Goal: Task Accomplishment & Management: Manage account settings

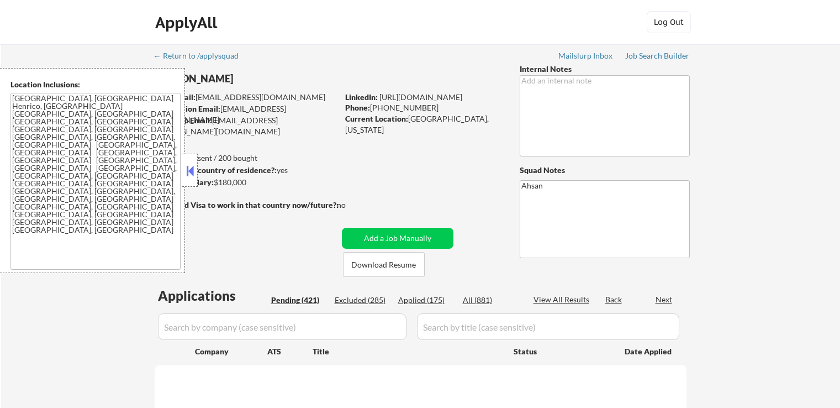
scroll to position [166, 0]
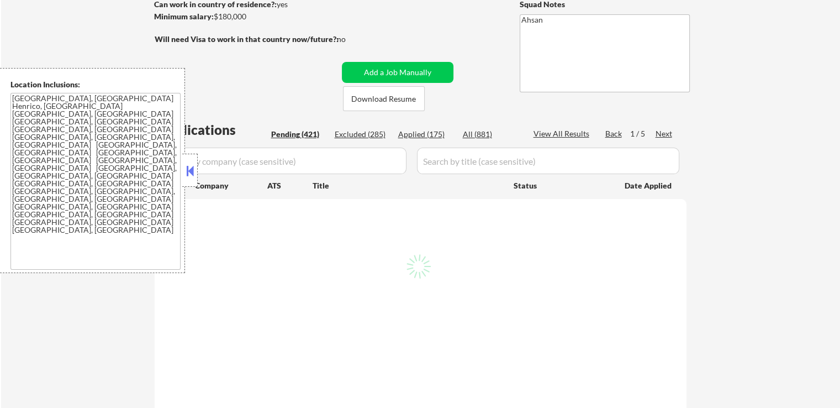
select select ""pending""
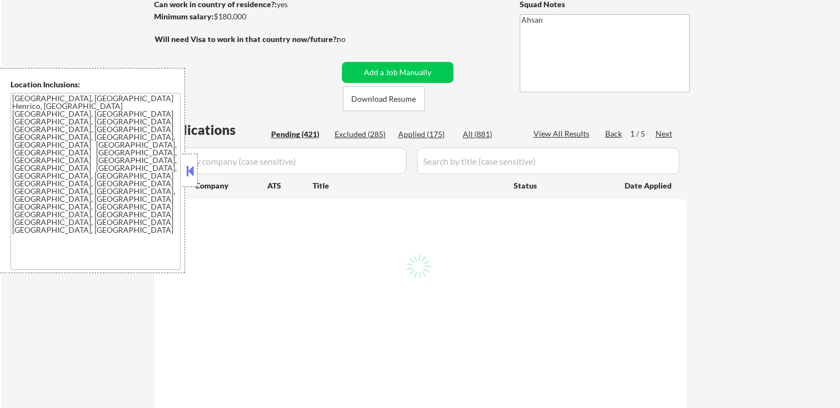
select select ""pending""
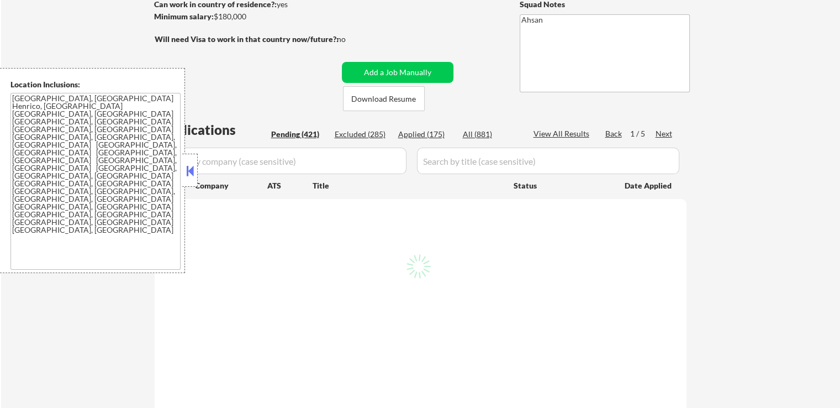
select select ""pending""
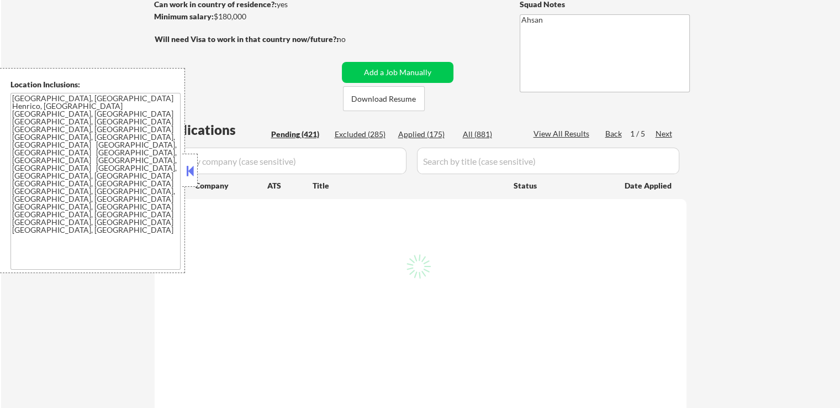
select select ""pending""
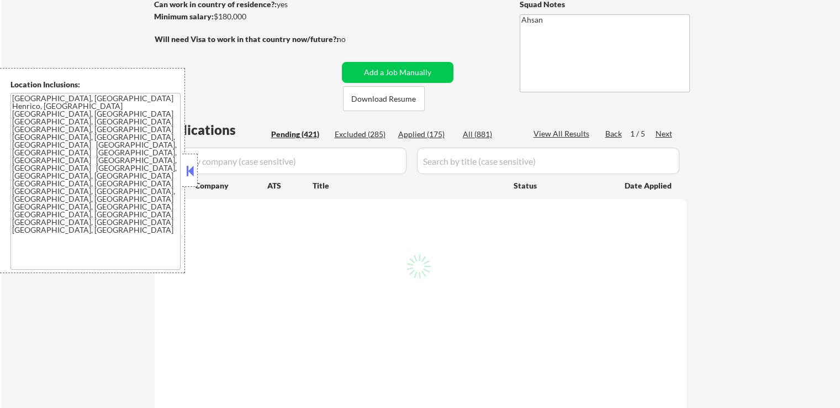
select select ""pending""
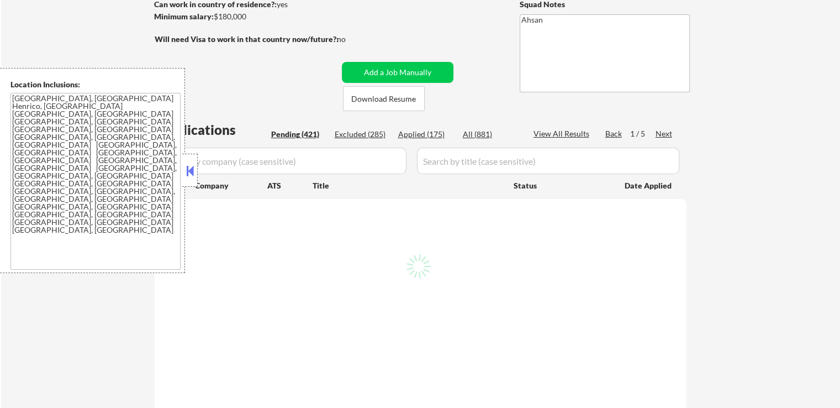
select select ""pending""
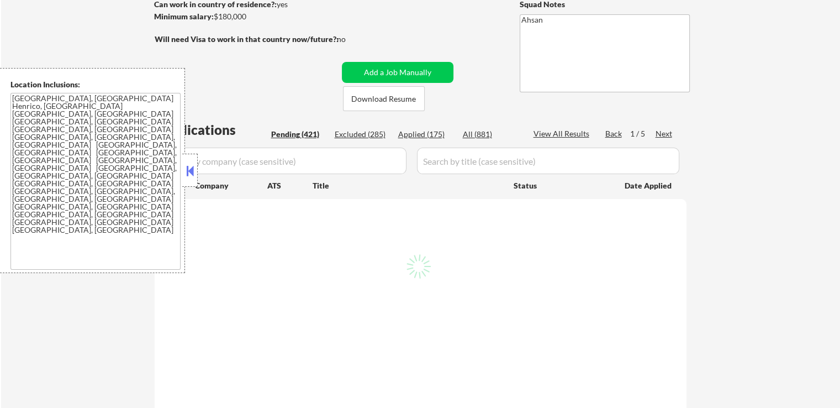
select select ""pending""
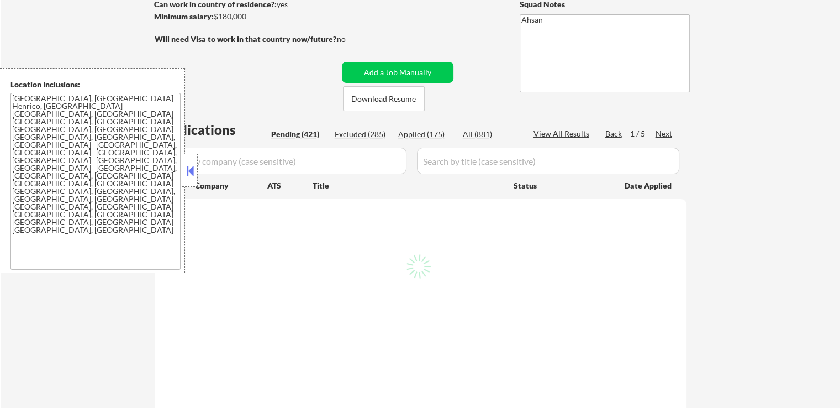
select select ""pending""
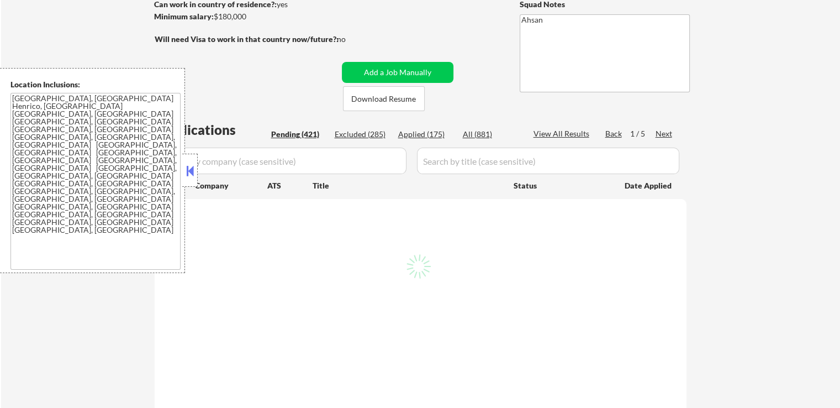
select select ""pending""
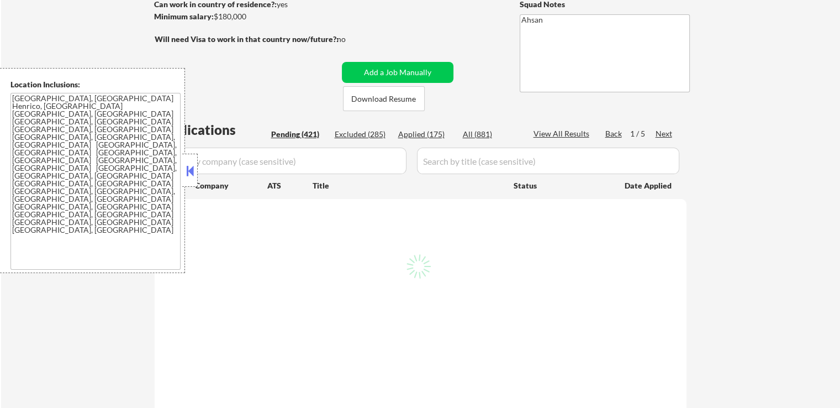
select select ""pending""
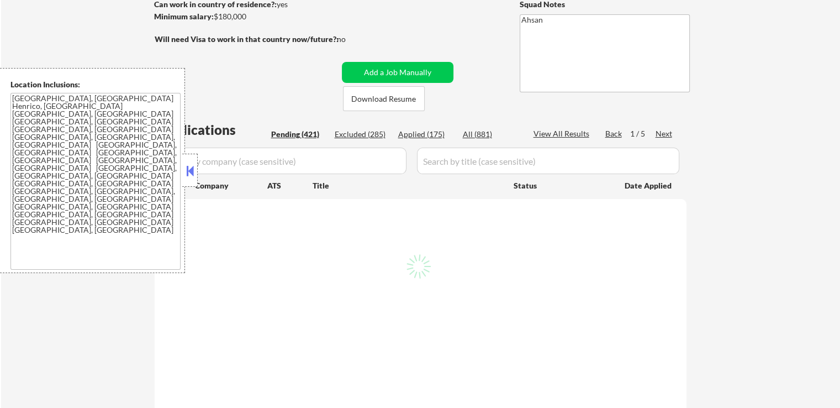
select select ""pending""
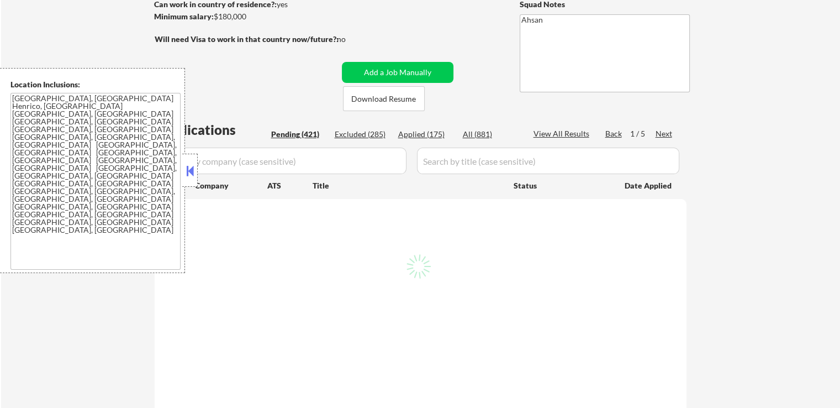
select select ""pending""
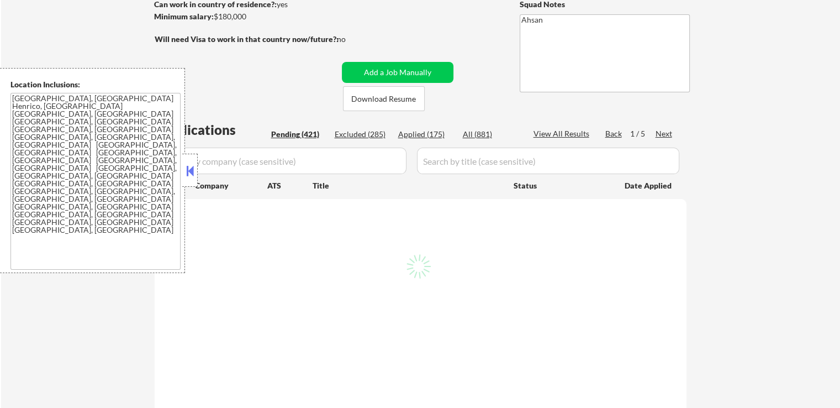
select select ""pending""
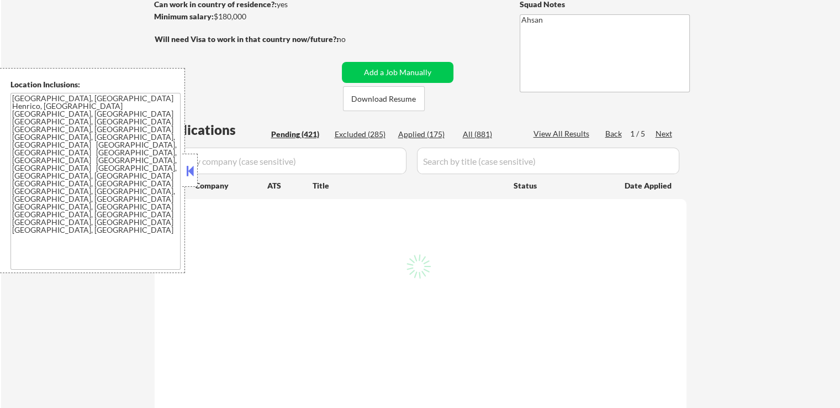
select select ""pending""
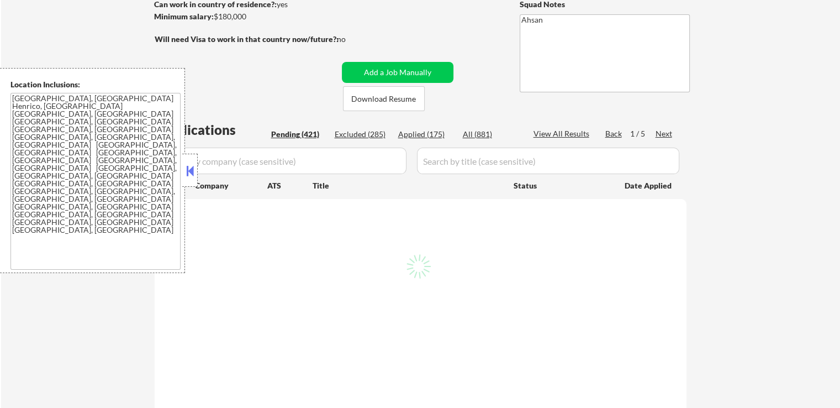
select select ""pending""
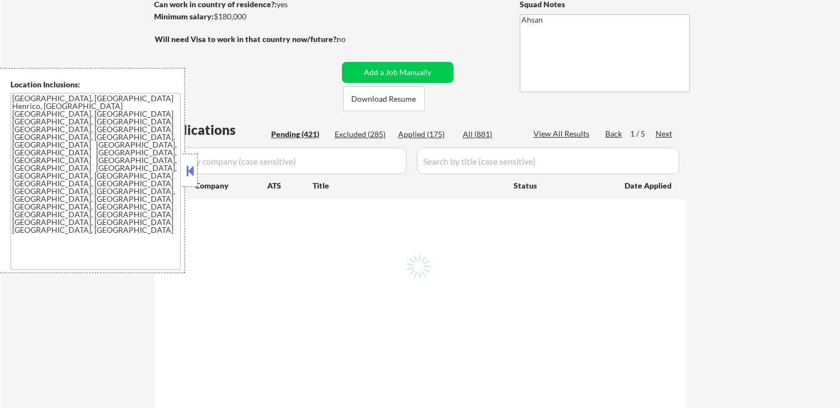
select select ""pending""
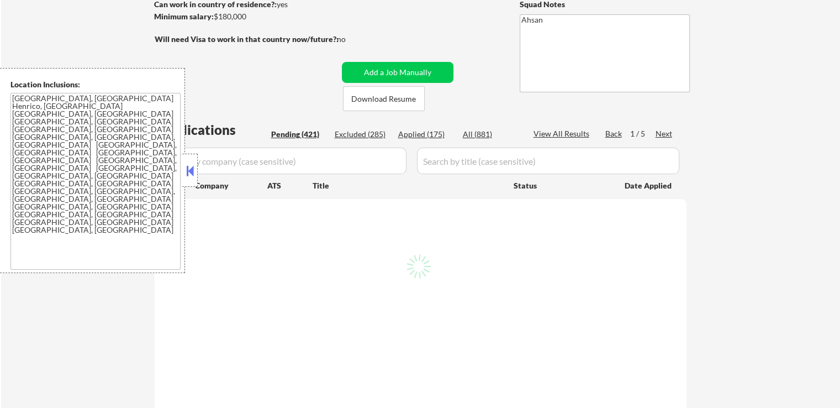
select select ""pending""
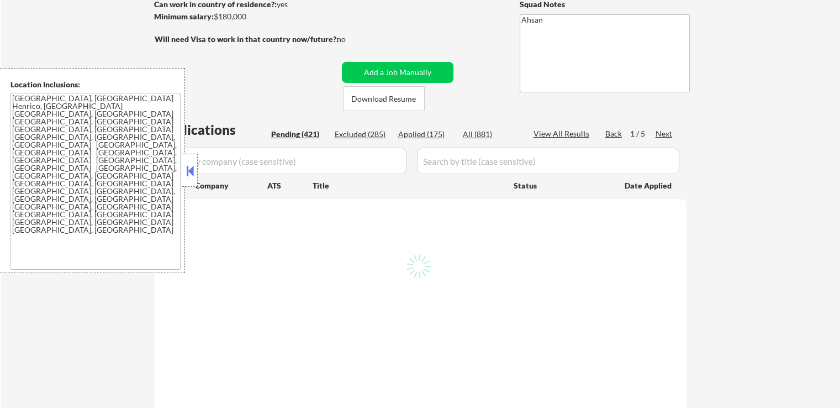
select select ""pending""
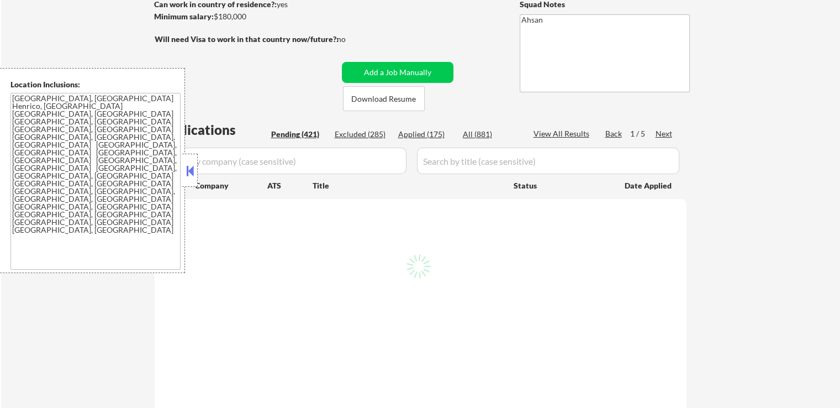
select select ""pending""
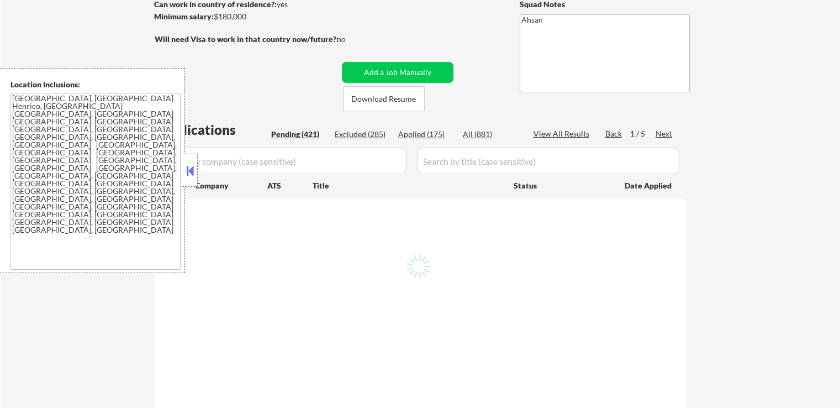
select select ""pending""
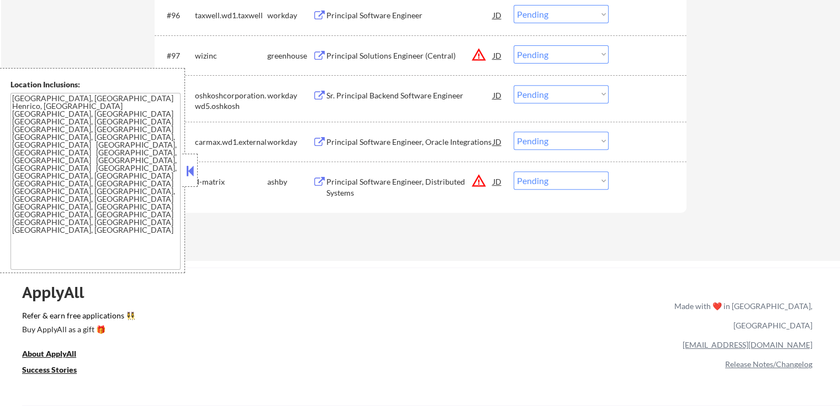
scroll to position [4586, 0]
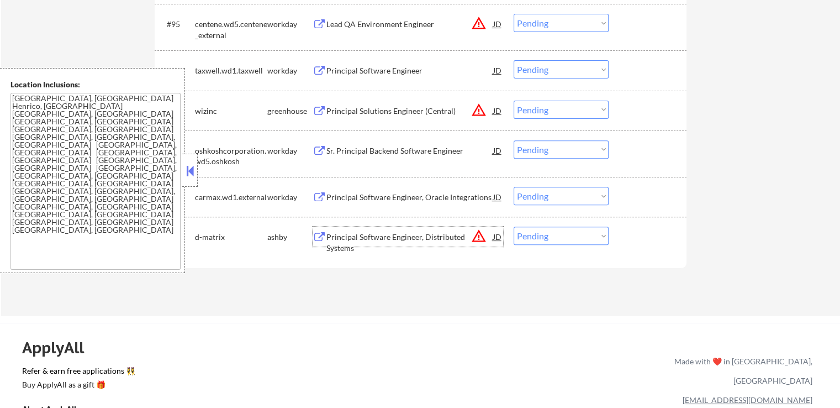
click at [385, 238] on div "Principal Software Engineer, Distributed Systems" at bounding box center [410, 243] width 167 height 22
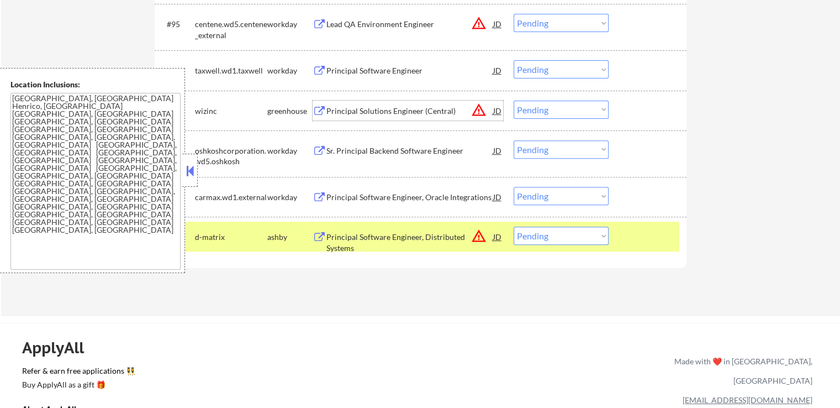
click at [382, 114] on div "Principal Solutions Engineer (Central)" at bounding box center [410, 111] width 167 height 11
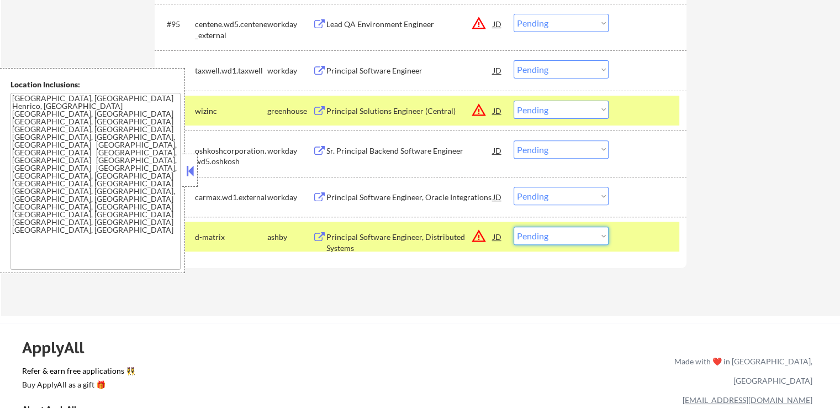
click at [547, 239] on select "Choose an option... Pending Applied Excluded (Questions) Excluded (Expired) Exc…" at bounding box center [561, 236] width 95 height 18
click at [514, 227] on select "Choose an option... Pending Applied Excluded (Questions) Excluded (Expired) Exc…" at bounding box center [561, 236] width 95 height 18
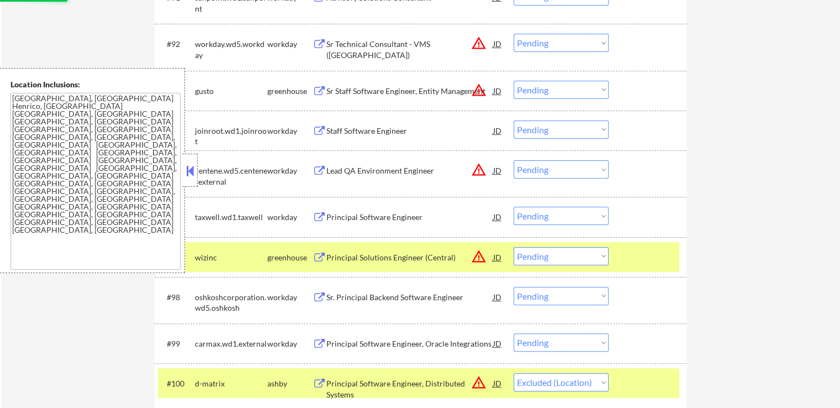
scroll to position [4420, 0]
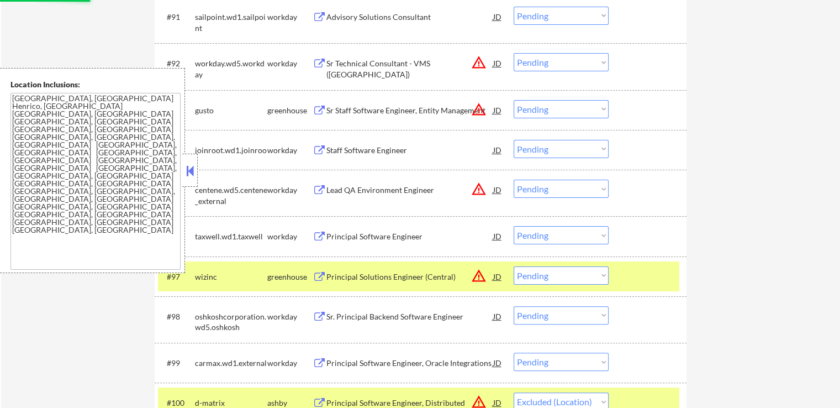
select select ""pending""
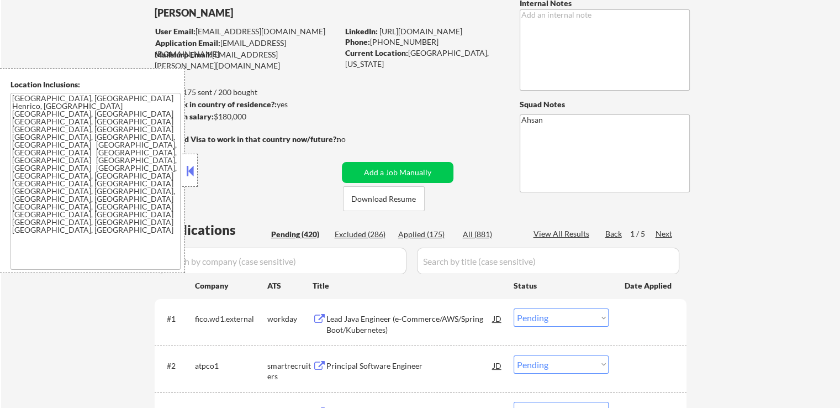
scroll to position [111, 0]
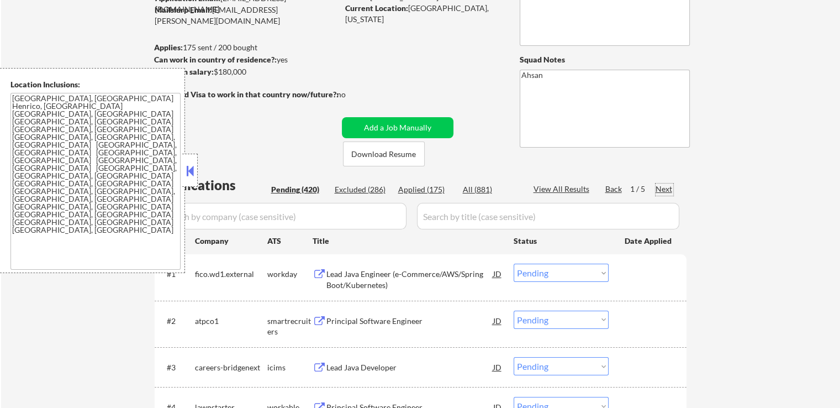
click at [663, 188] on div "Next" at bounding box center [665, 188] width 18 height 11
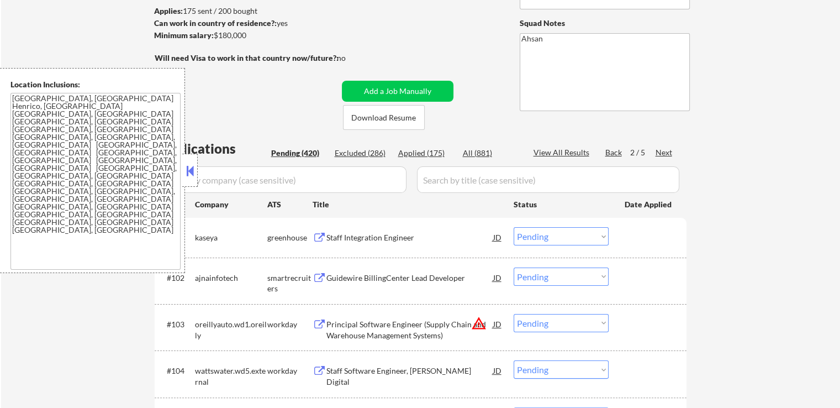
scroll to position [166, 0]
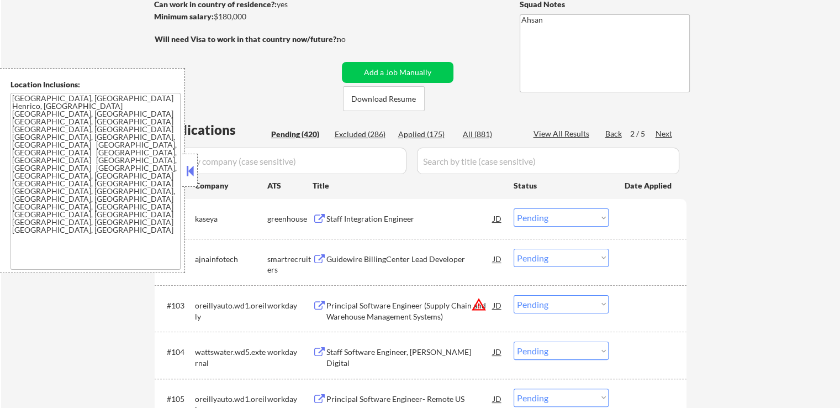
click at [347, 219] on div "Staff Integration Engineer" at bounding box center [410, 218] width 167 height 11
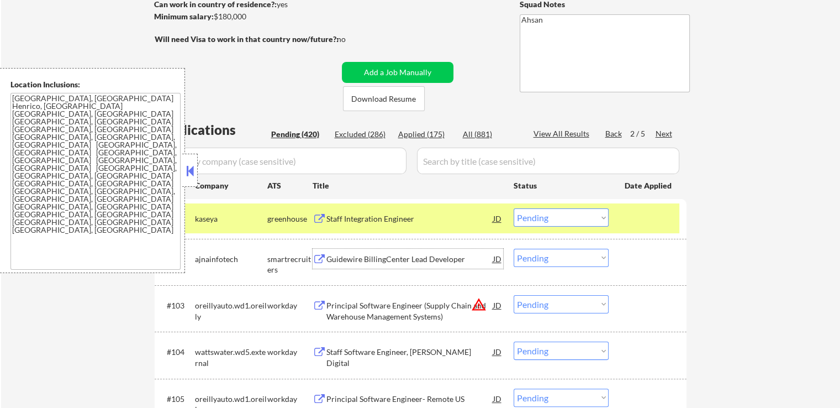
click at [359, 254] on div "Guidewire BillingCenter Lead Developer" at bounding box center [410, 259] width 167 height 11
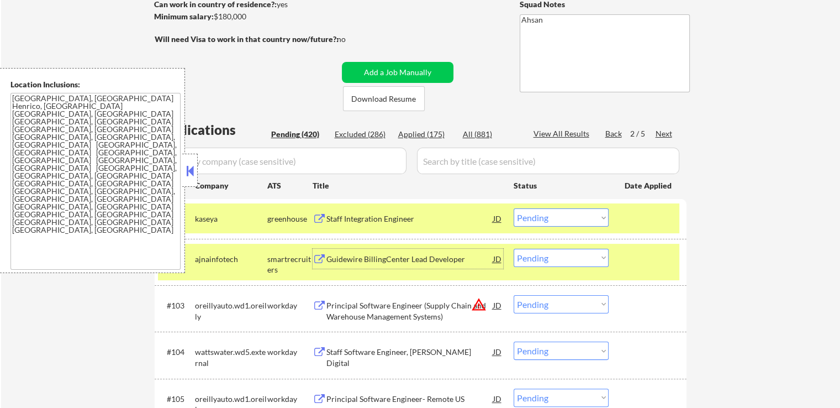
scroll to position [221, 0]
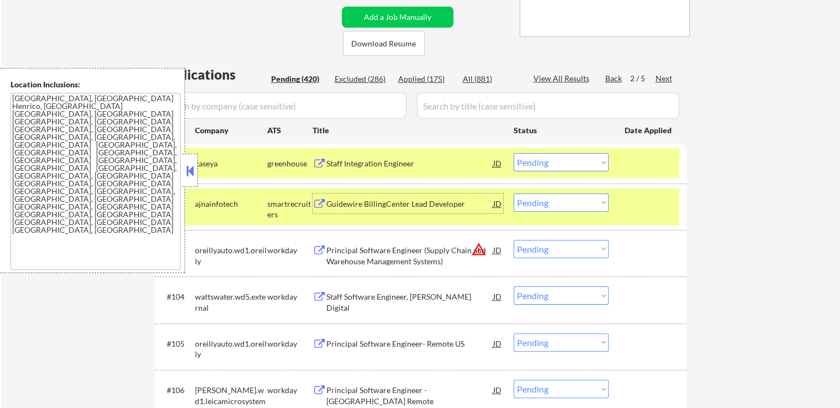
click at [553, 166] on select "Choose an option... Pending Applied Excluded (Questions) Excluded (Expired) Exc…" at bounding box center [561, 162] width 95 height 18
click at [514, 153] on select "Choose an option... Pending Applied Excluded (Questions) Excluded (Expired) Exc…" at bounding box center [561, 162] width 95 height 18
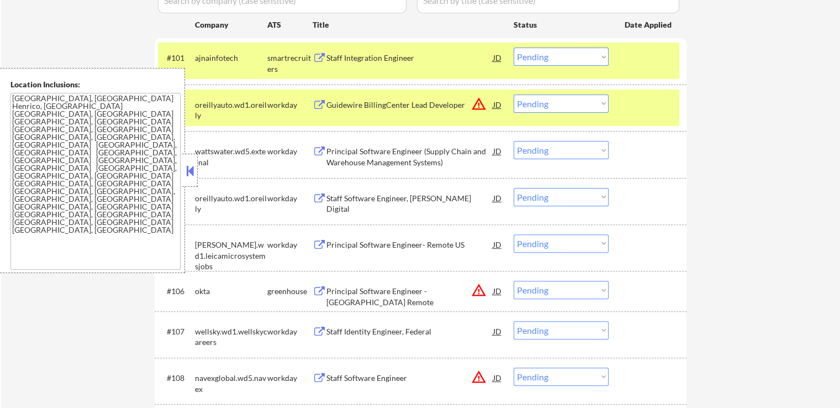
scroll to position [332, 0]
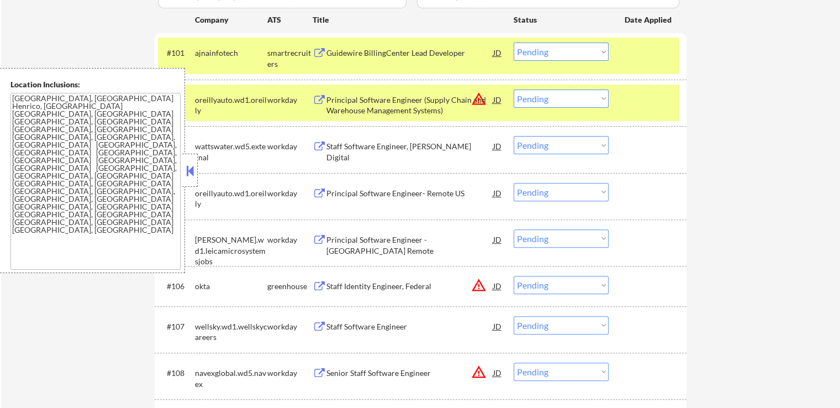
click at [374, 290] on div "Staff Identity Engineer, Federal" at bounding box center [410, 286] width 167 height 11
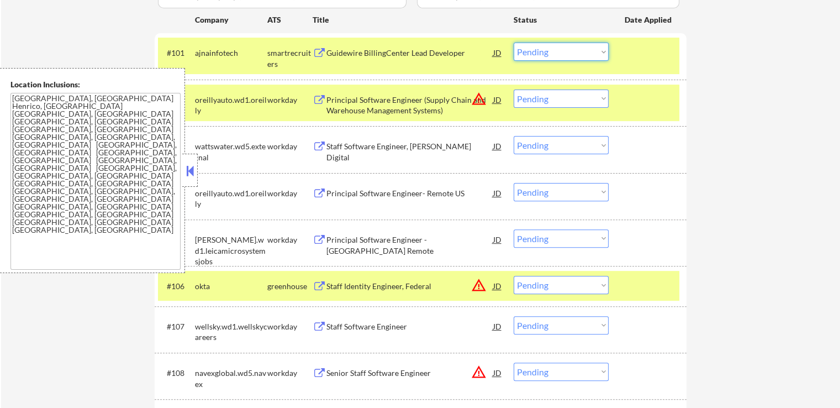
click at [580, 46] on select "Choose an option... Pending Applied Excluded (Questions) Excluded (Expired) Exc…" at bounding box center [561, 52] width 95 height 18
click at [514, 43] on select "Choose an option... Pending Applied Excluded (Questions) Excluded (Expired) Exc…" at bounding box center [561, 52] width 95 height 18
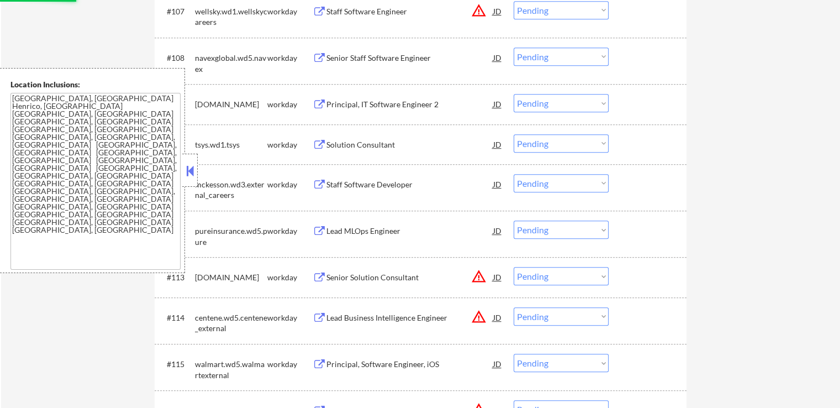
select select ""pending""
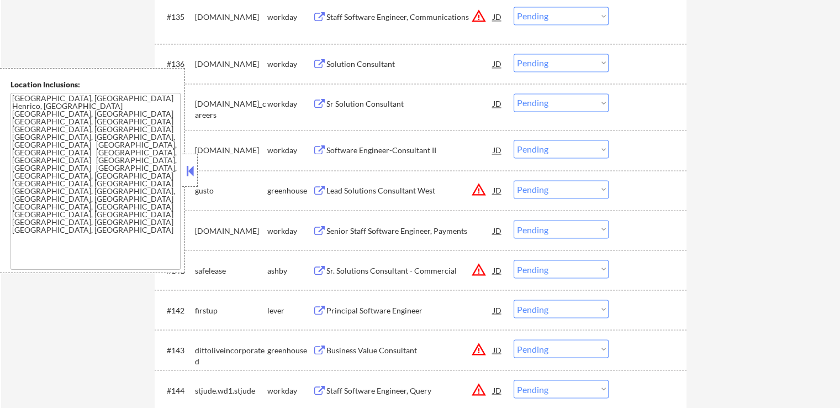
scroll to position [2210, 0]
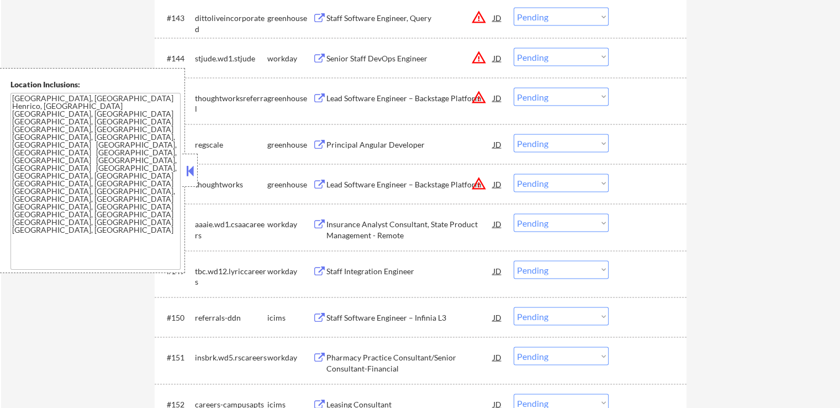
click at [389, 146] on div "Principal Angular Developer" at bounding box center [410, 144] width 167 height 11
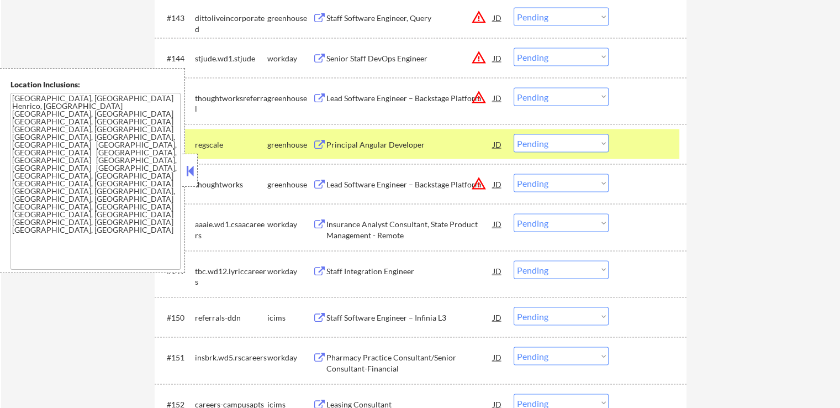
click at [553, 148] on select "Choose an option... Pending Applied Excluded (Questions) Excluded (Expired) Exc…" at bounding box center [561, 143] width 95 height 18
click at [514, 134] on select "Choose an option... Pending Applied Excluded (Questions) Excluded (Expired) Exc…" at bounding box center [561, 143] width 95 height 18
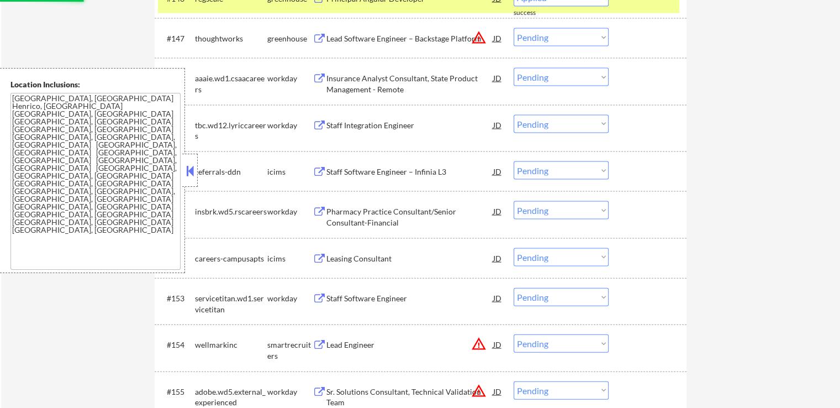
select select ""pending""
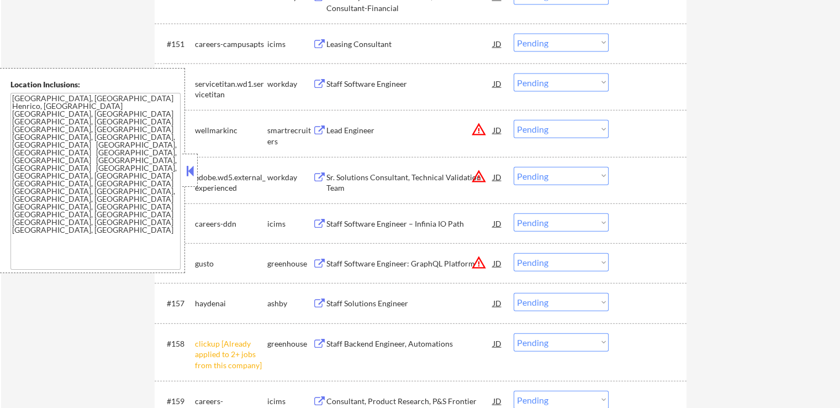
scroll to position [2542, 0]
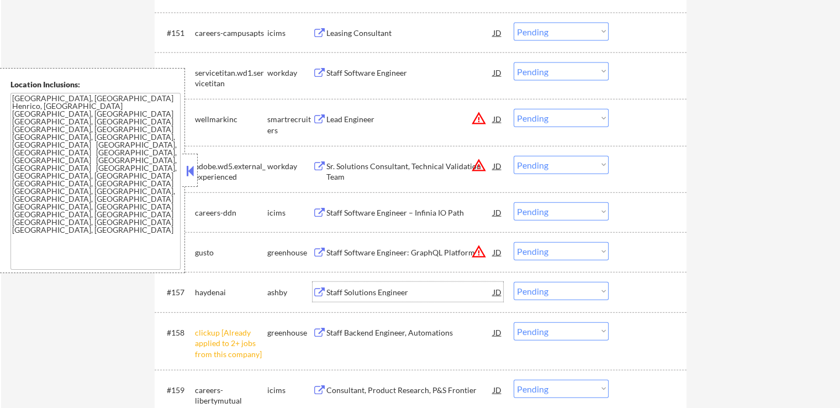
click at [339, 288] on div "Staff Solutions Engineer" at bounding box center [410, 292] width 167 height 11
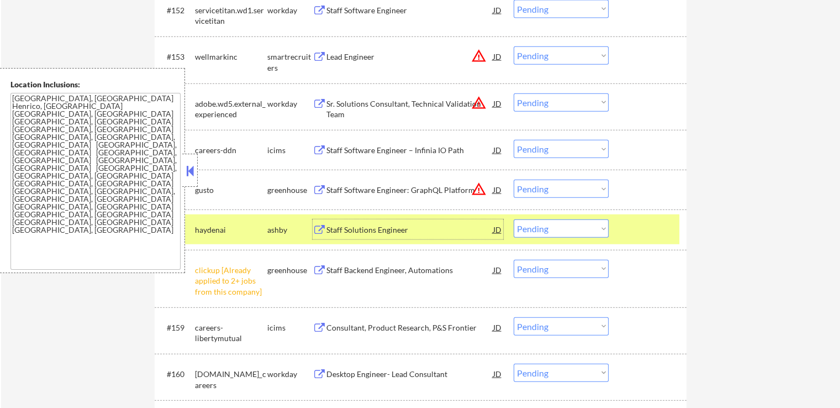
scroll to position [2652, 0]
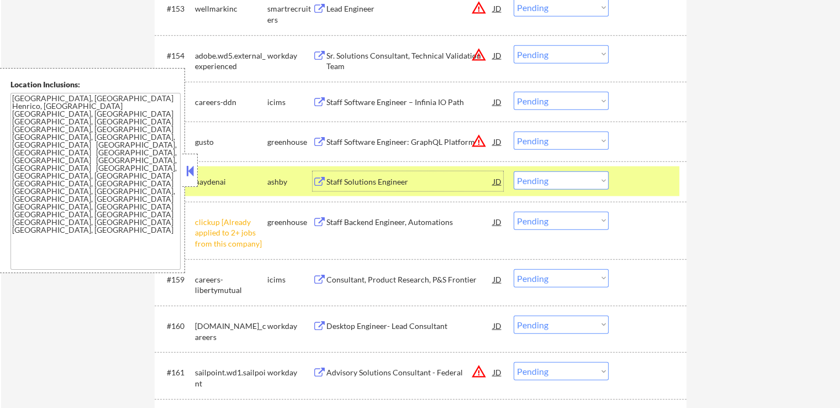
click at [537, 220] on select "Choose an option... Pending Applied Excluded (Questions) Excluded (Expired) Exc…" at bounding box center [561, 221] width 95 height 18
click at [514, 212] on select "Choose an option... Pending Applied Excluded (Questions) Excluded (Expired) Exc…" at bounding box center [561, 221] width 95 height 18
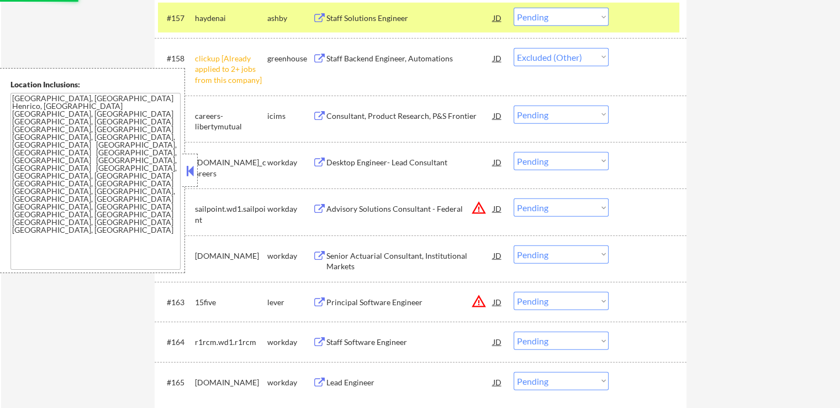
scroll to position [2873, 0]
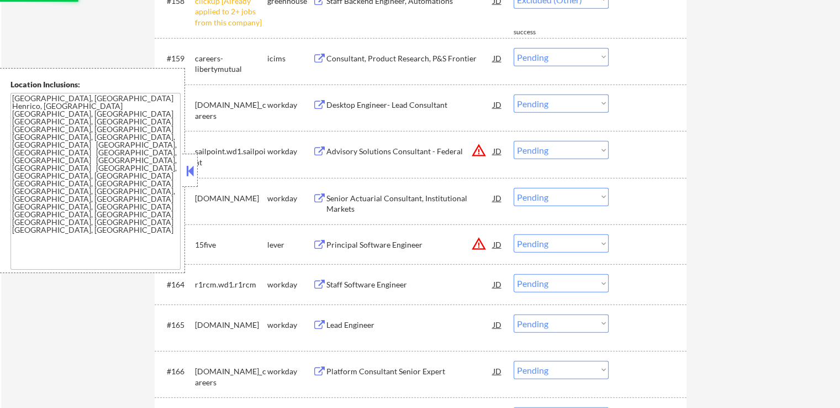
select select ""pending""
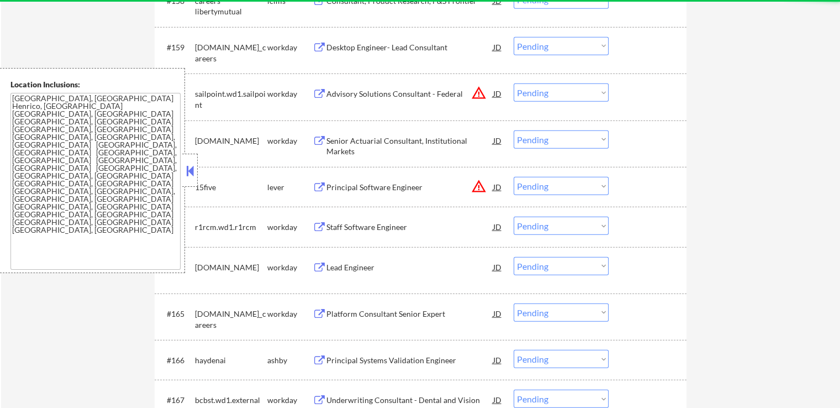
click at [382, 364] on div "Principal Systems Validation Engineer" at bounding box center [410, 360] width 167 height 11
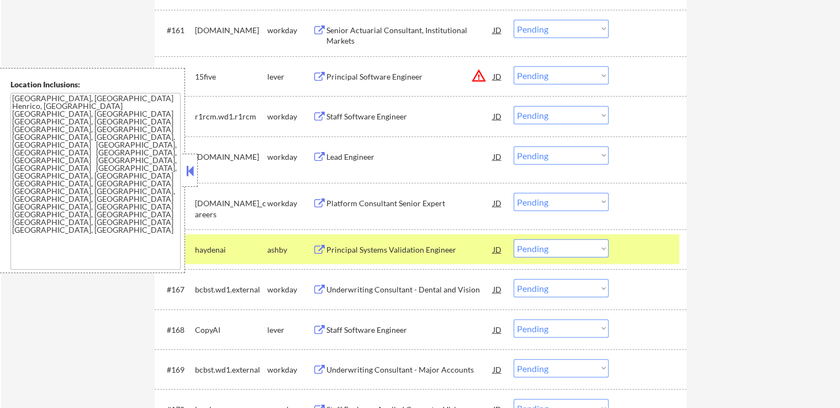
scroll to position [2630, 0]
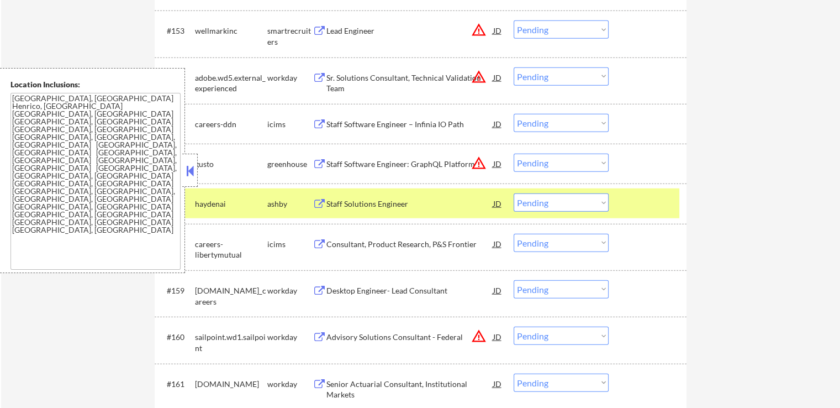
drag, startPoint x: 545, startPoint y: 199, endPoint x: 546, endPoint y: 211, distance: 11.1
click at [545, 202] on select "Choose an option... Pending Applied Excluded (Questions) Excluded (Expired) Exc…" at bounding box center [561, 202] width 95 height 18
click at [514, 193] on select "Choose an option... Pending Applied Excluded (Questions) Excluded (Expired) Exc…" at bounding box center [561, 202] width 95 height 18
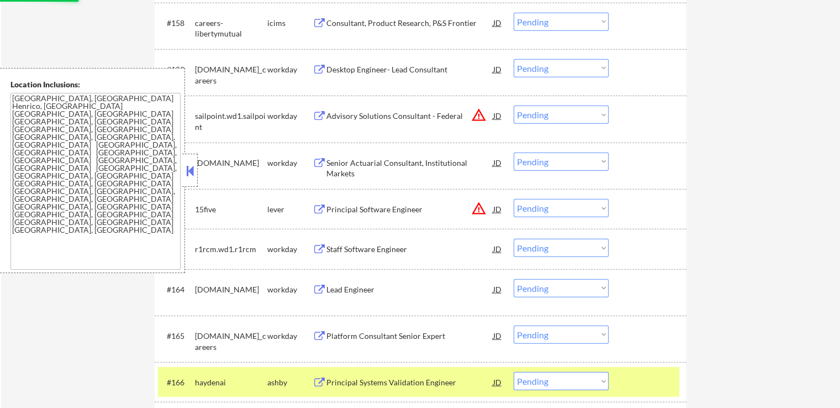
scroll to position [2906, 0]
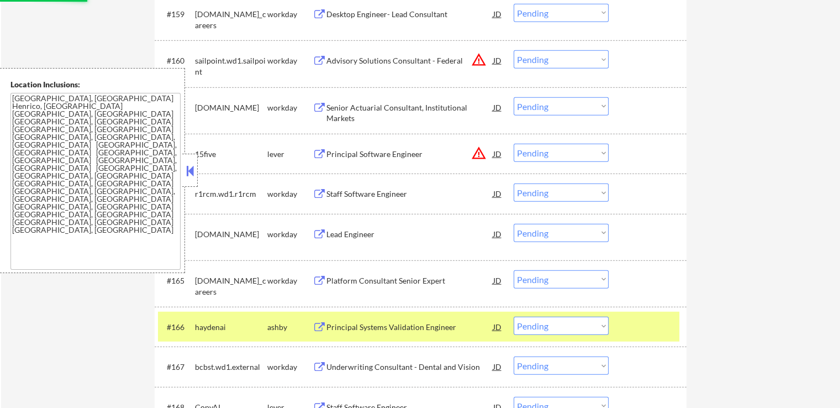
select select ""pending""
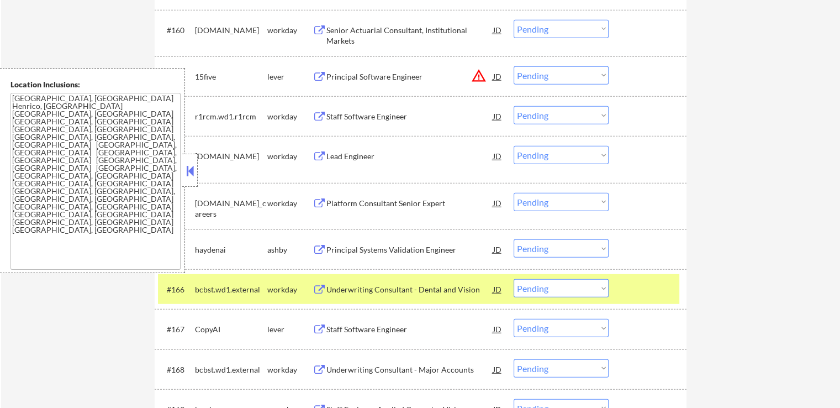
scroll to position [2962, 0]
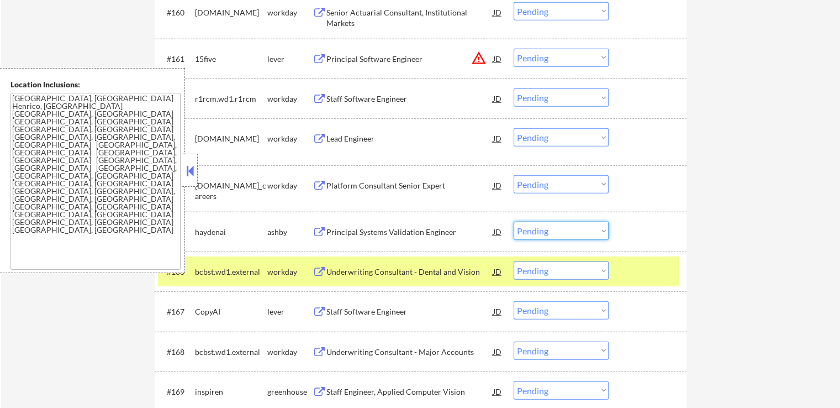
click at [542, 233] on select "Choose an option... Pending Applied Excluded (Questions) Excluded (Expired) Exc…" at bounding box center [561, 231] width 95 height 18
click at [514, 222] on select "Choose an option... Pending Applied Excluded (Questions) Excluded (Expired) Exc…" at bounding box center [561, 231] width 95 height 18
click at [387, 311] on div "Staff Software Engineer" at bounding box center [410, 311] width 167 height 11
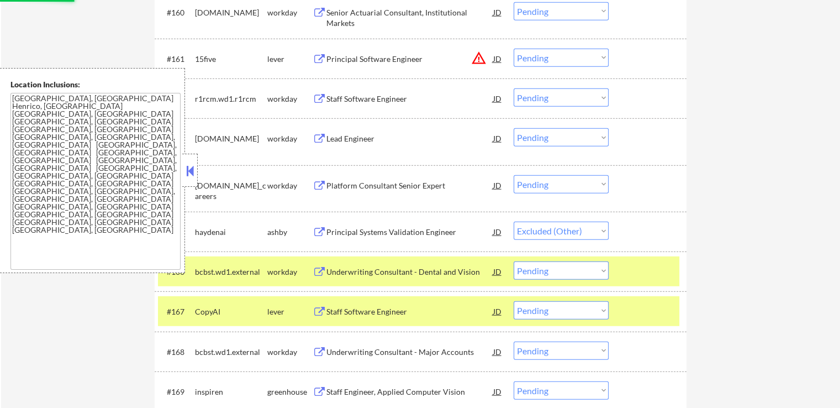
select select ""pending""
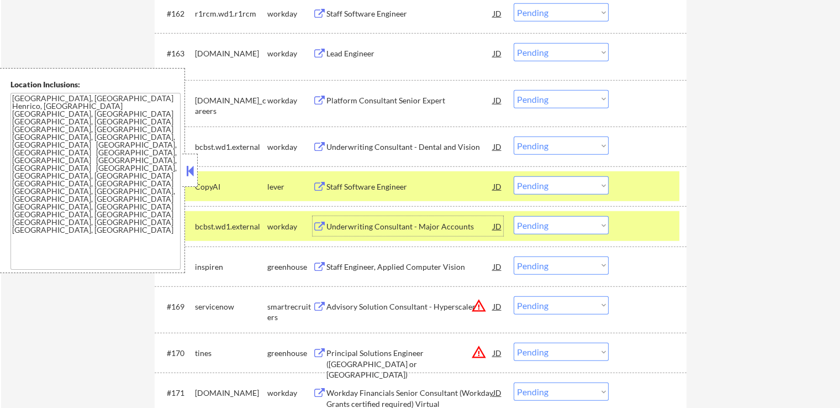
scroll to position [3072, 0]
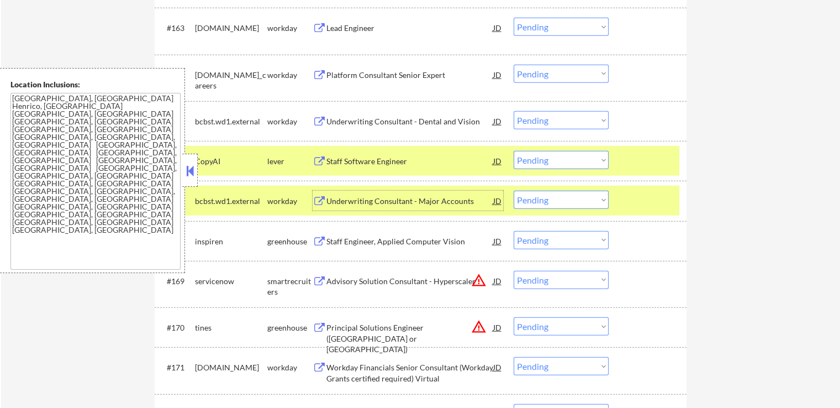
click at [379, 240] on div "Staff Engineer, Applied Computer Vision" at bounding box center [410, 241] width 167 height 11
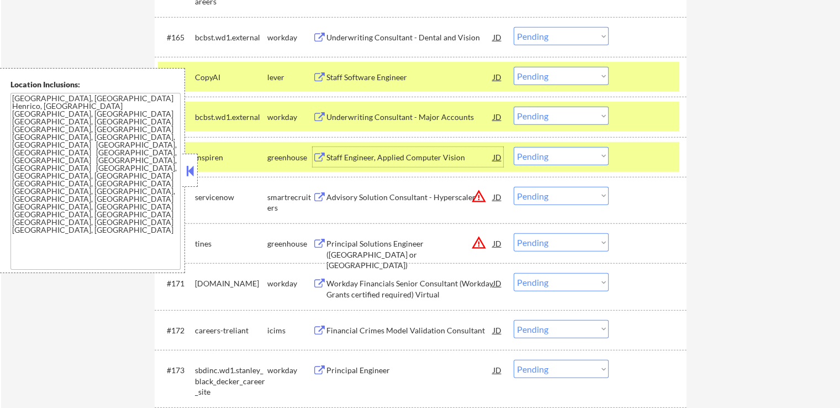
scroll to position [3183, 0]
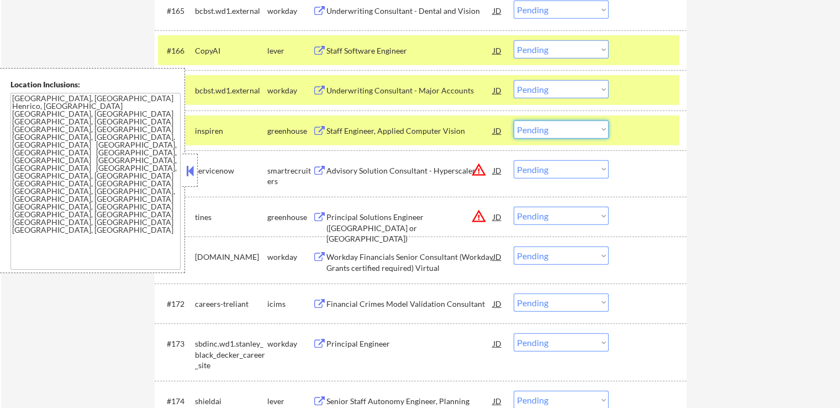
click at [569, 131] on select "Choose an option... Pending Applied Excluded (Questions) Excluded (Expired) Exc…" at bounding box center [561, 129] width 95 height 18
click at [514, 120] on select "Choose an option... Pending Applied Excluded (Questions) Excluded (Expired) Exc…" at bounding box center [561, 129] width 95 height 18
click at [380, 167] on div "Advisory Solution Consultant - Hyperscaler" at bounding box center [410, 170] width 167 height 11
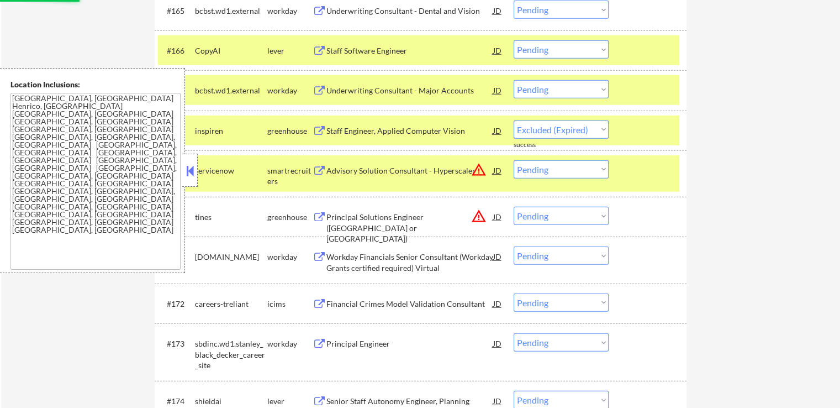
select select ""pending""
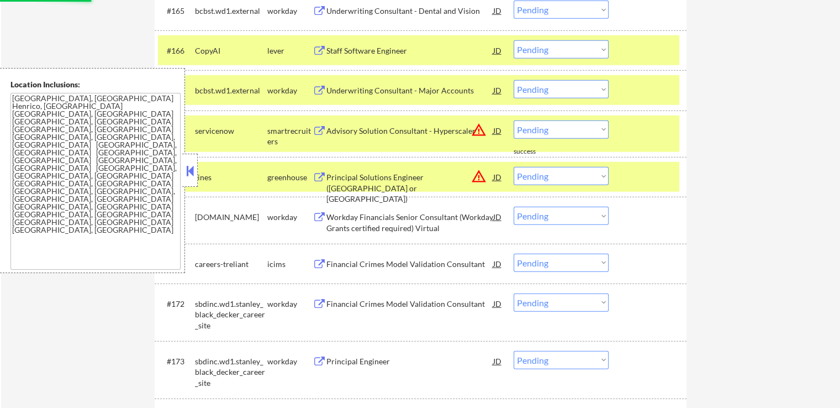
click at [371, 217] on div "Workday Financials Senior Consultant (Workday Grants certified required) Virtual" at bounding box center [410, 223] width 167 height 22
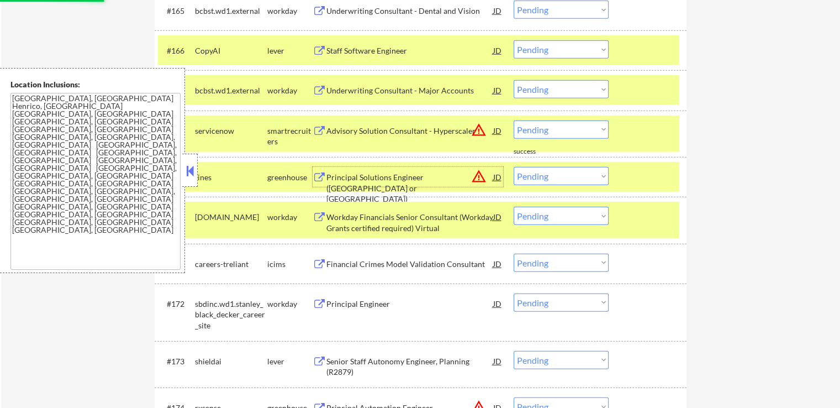
click at [367, 173] on div "Principal Solutions Engineer (NYC or Atlanta)" at bounding box center [410, 188] width 167 height 33
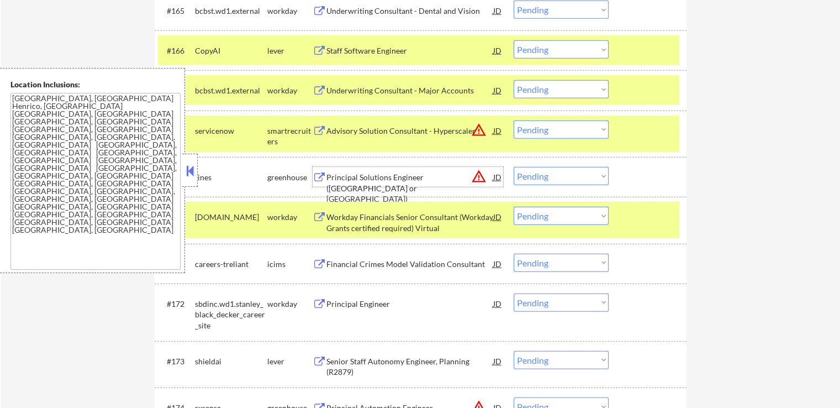
scroll to position [3238, 0]
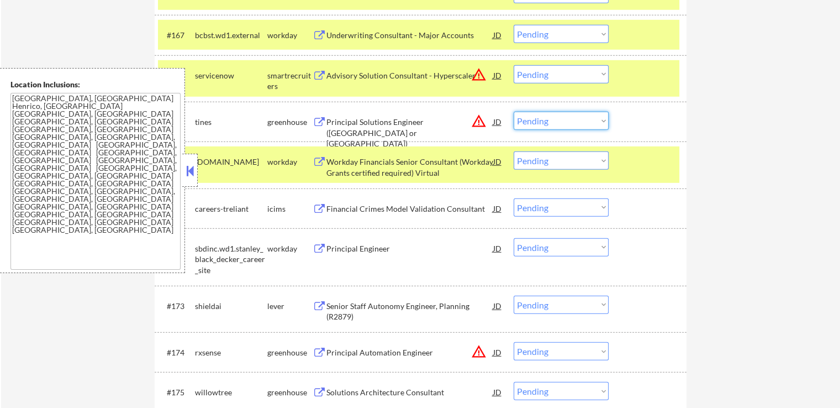
click at [540, 121] on select "Choose an option... Pending Applied Excluded (Questions) Excluded (Expired) Exc…" at bounding box center [561, 121] width 95 height 18
click at [514, 112] on select "Choose an option... Pending Applied Excluded (Questions) Excluded (Expired) Exc…" at bounding box center [561, 121] width 95 height 18
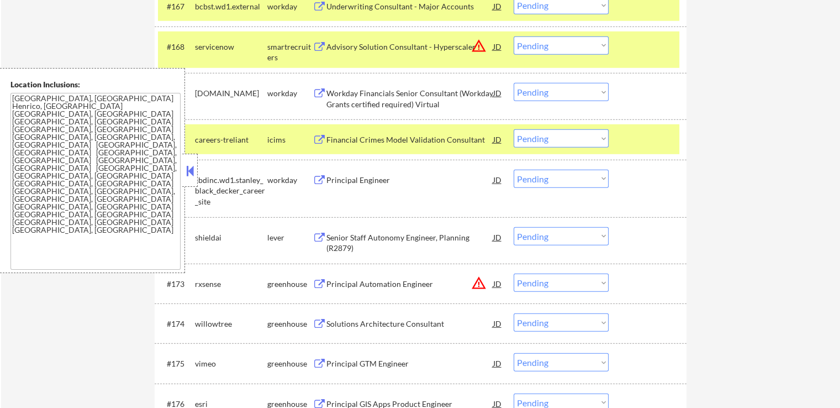
scroll to position [3293, 0]
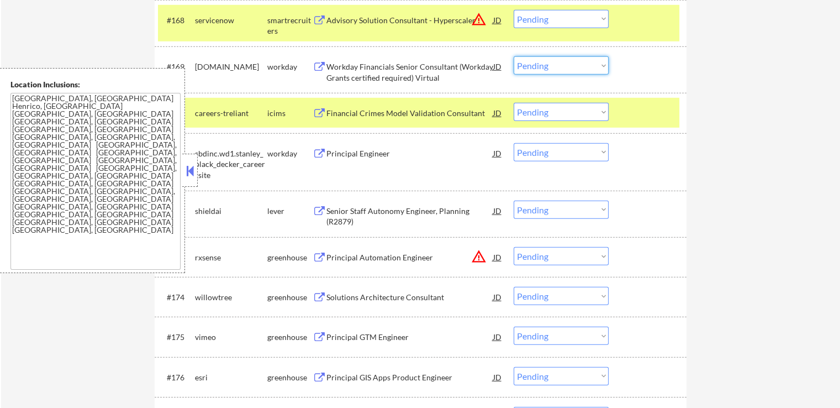
click at [563, 65] on select "Choose an option... Pending Applied Excluded (Questions) Excluded (Expired) Exc…" at bounding box center [561, 65] width 95 height 18
click at [514, 56] on select "Choose an option... Pending Applied Excluded (Questions) Excluded (Expired) Exc…" at bounding box center [561, 65] width 95 height 18
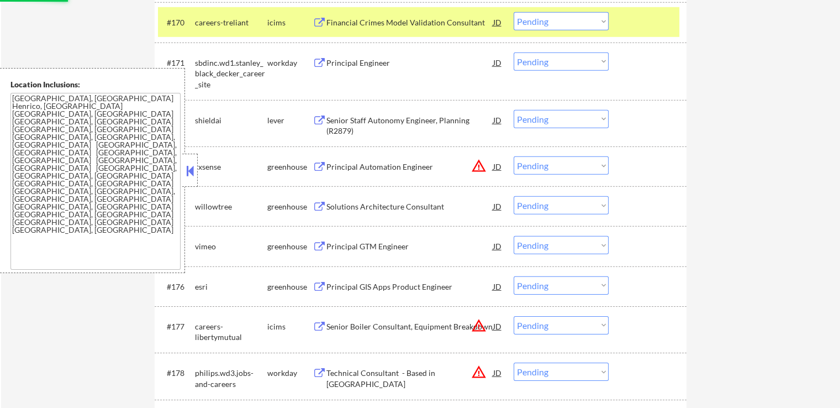
scroll to position [3404, 0]
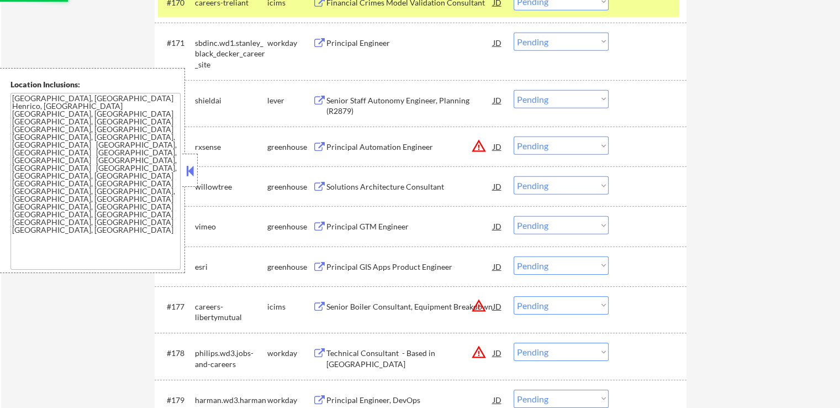
click at [381, 101] on div "Senior Staff Autonomy Engineer, Planning (R2879)" at bounding box center [410, 106] width 167 height 22
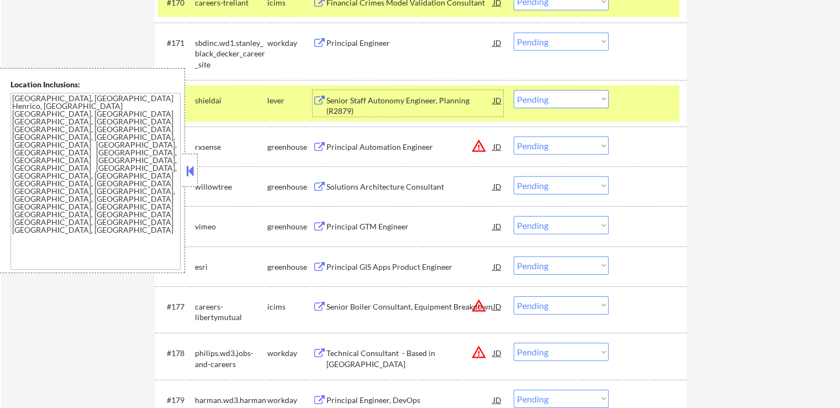
select select ""pending""
click at [341, 146] on div "Principal Automation Engineer" at bounding box center [410, 146] width 167 height 11
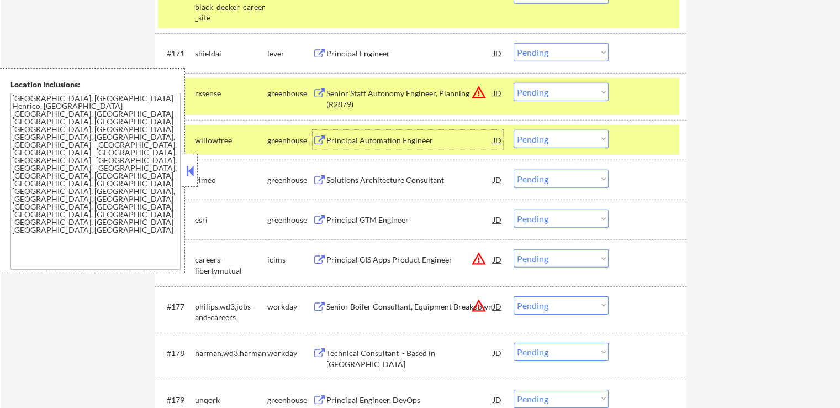
click at [338, 187] on div "Solutions Architecture Consultant" at bounding box center [410, 180] width 167 height 20
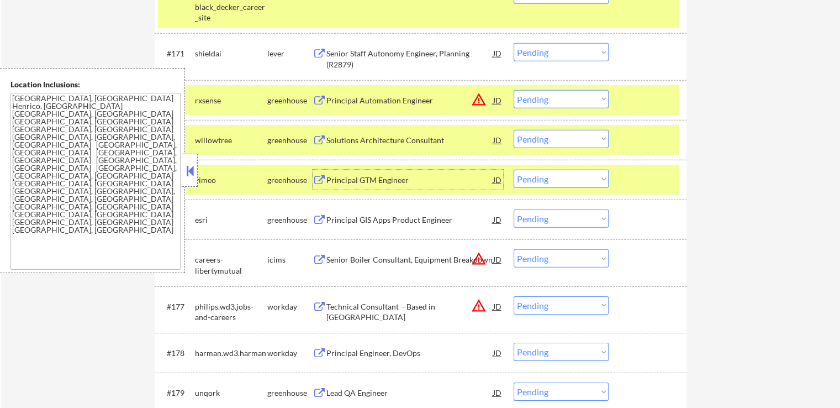
click at [535, 180] on select "Choose an option... Pending Applied Excluded (Questions) Excluded (Expired) Exc…" at bounding box center [561, 179] width 95 height 18
click at [514, 170] on select "Choose an option... Pending Applied Excluded (Questions) Excluded (Expired) Exc…" at bounding box center [561, 179] width 95 height 18
select select ""pending""
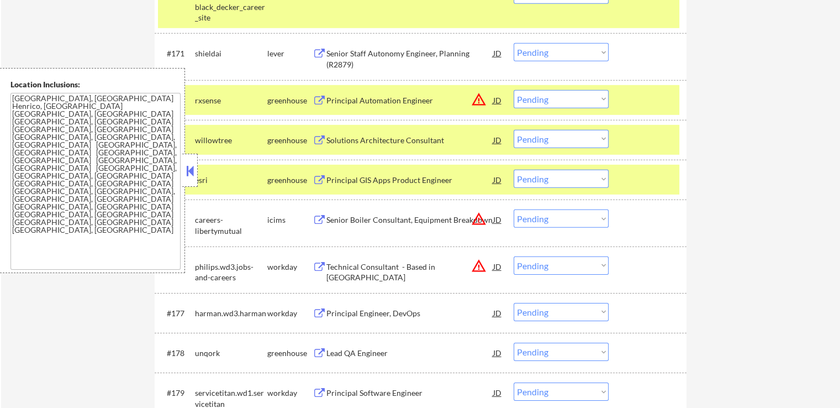
click at [537, 52] on select "Choose an option... Pending Applied Excluded (Questions) Excluded (Expired) Exc…" at bounding box center [561, 52] width 95 height 18
click at [514, 43] on select "Choose an option... Pending Applied Excluded (Questions) Excluded (Expired) Exc…" at bounding box center [561, 52] width 95 height 18
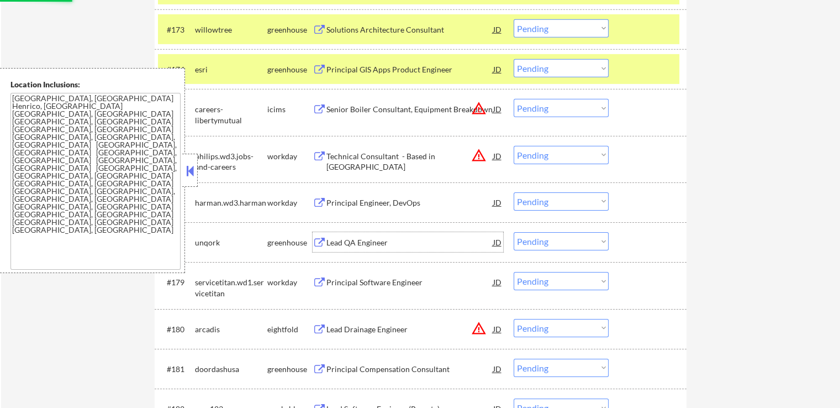
click at [340, 240] on div "Lead QA Engineer" at bounding box center [410, 242] width 167 height 11
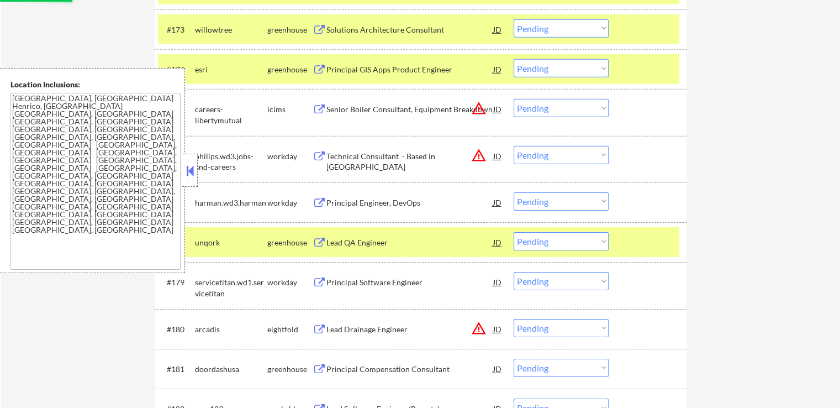
select select ""pending""
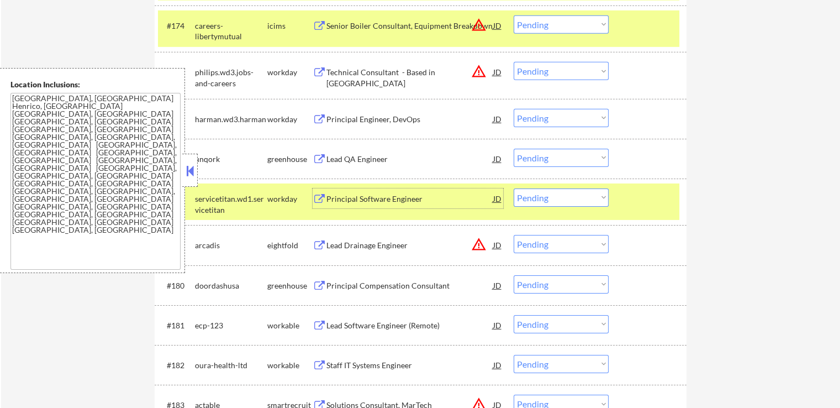
scroll to position [3570, 0]
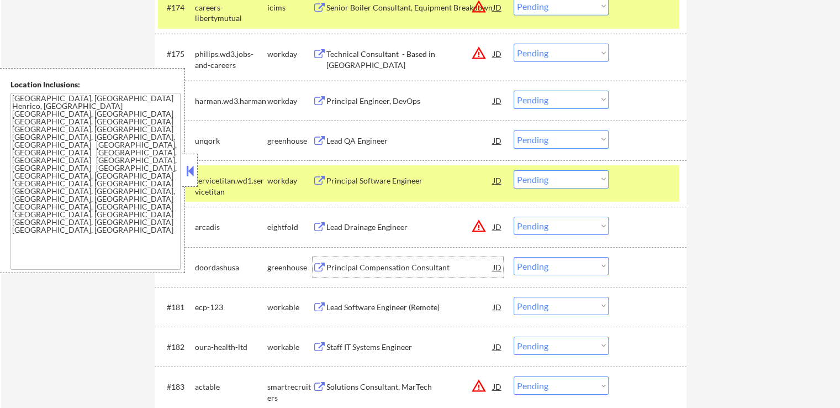
click at [364, 268] on div "Principal Compensation Consultant" at bounding box center [410, 267] width 167 height 11
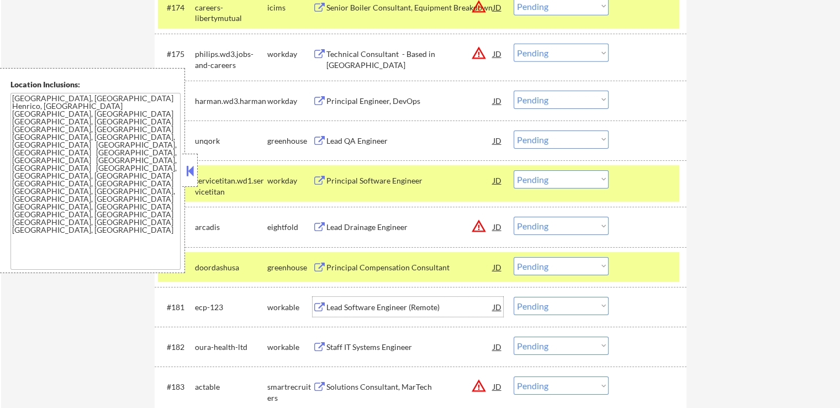
click at [351, 304] on div "Lead Software Engineer (Remote)" at bounding box center [410, 307] width 167 height 11
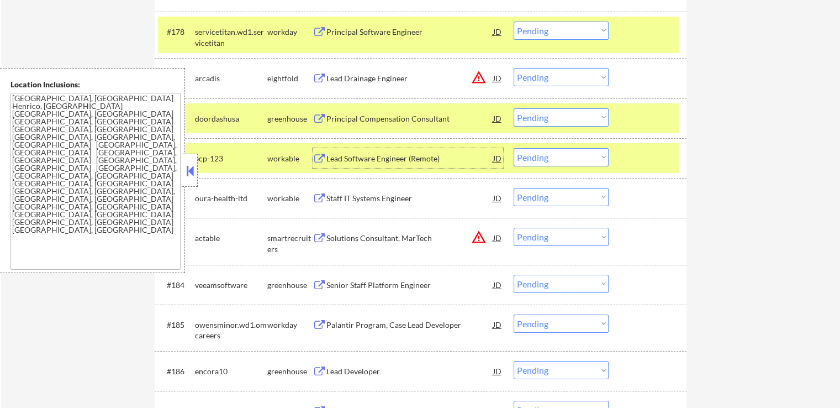
scroll to position [3735, 0]
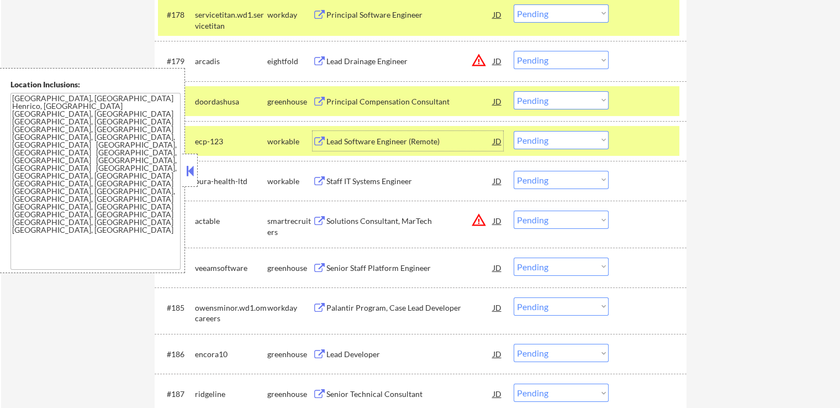
click at [548, 100] on select "Choose an option... Pending Applied Excluded (Questions) Excluded (Expired) Exc…" at bounding box center [561, 100] width 95 height 18
click at [514, 91] on select "Choose an option... Pending Applied Excluded (Questions) Excluded (Expired) Exc…" at bounding box center [561, 100] width 95 height 18
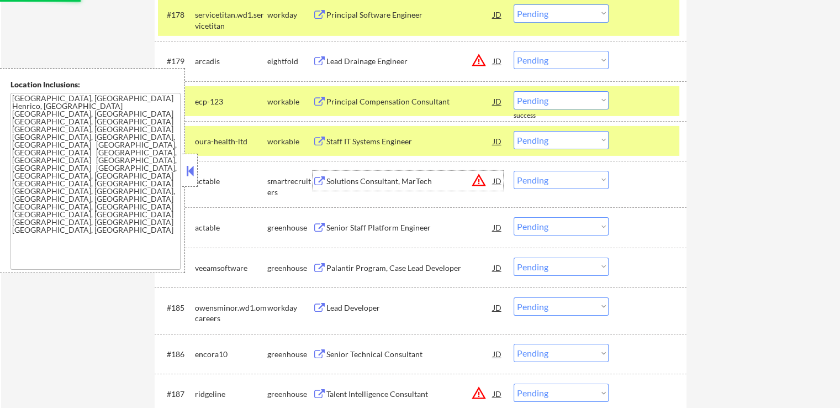
click at [366, 185] on div "Solutions Consultant, MarTech" at bounding box center [410, 181] width 167 height 11
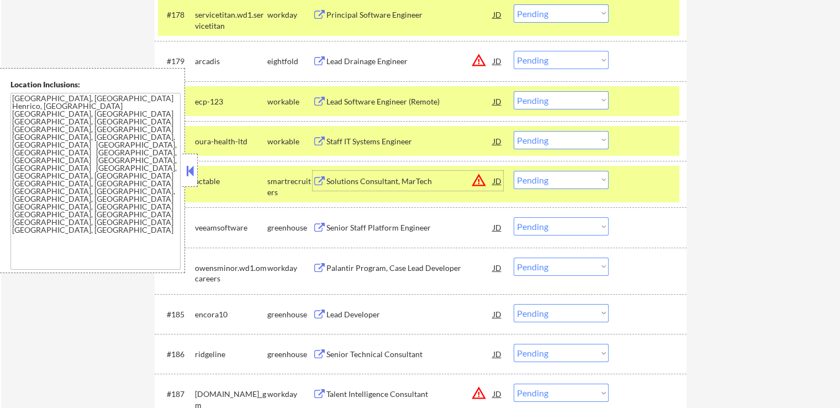
click at [381, 139] on div "Staff IT Systems Engineer" at bounding box center [410, 141] width 167 height 11
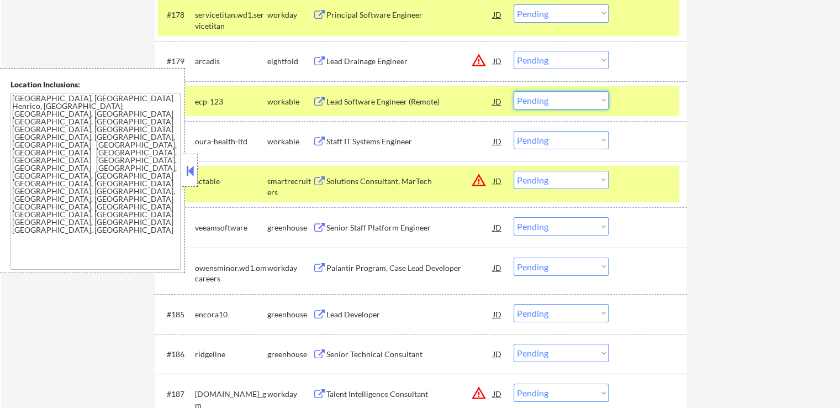
click at [555, 104] on select "Choose an option... Pending Applied Excluded (Questions) Excluded (Expired) Exc…" at bounding box center [561, 100] width 95 height 18
click at [514, 91] on select "Choose an option... Pending Applied Excluded (Questions) Excluded (Expired) Exc…" at bounding box center [561, 100] width 95 height 18
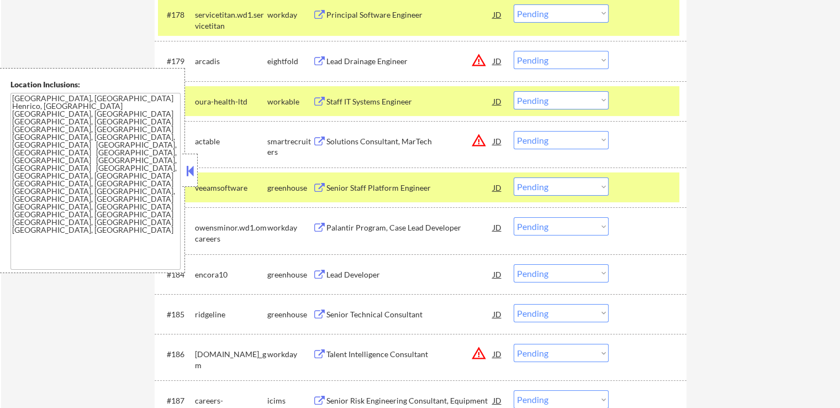
drag, startPoint x: 548, startPoint y: 100, endPoint x: 554, endPoint y: 109, distance: 10.7
click at [549, 100] on select "Choose an option... Pending Applied Excluded (Questions) Excluded (Expired) Exc…" at bounding box center [561, 100] width 95 height 18
click at [514, 91] on select "Choose an option... Pending Applied Excluded (Questions) Excluded (Expired) Exc…" at bounding box center [561, 100] width 95 height 18
click at [374, 193] on div "Senior Staff Platform Engineer" at bounding box center [410, 187] width 167 height 11
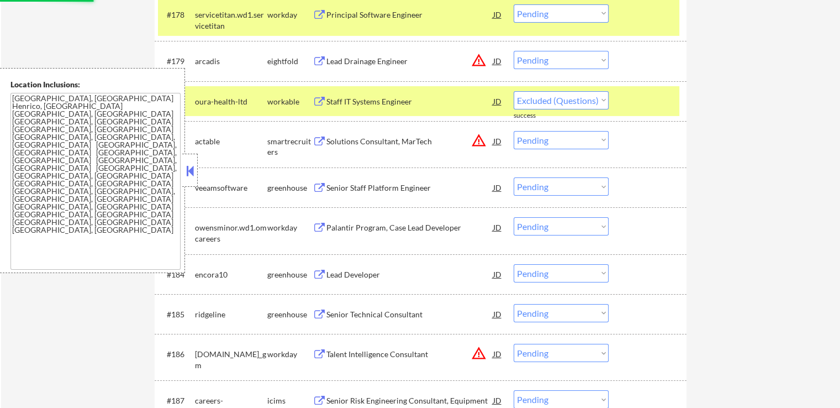
select select ""pending""
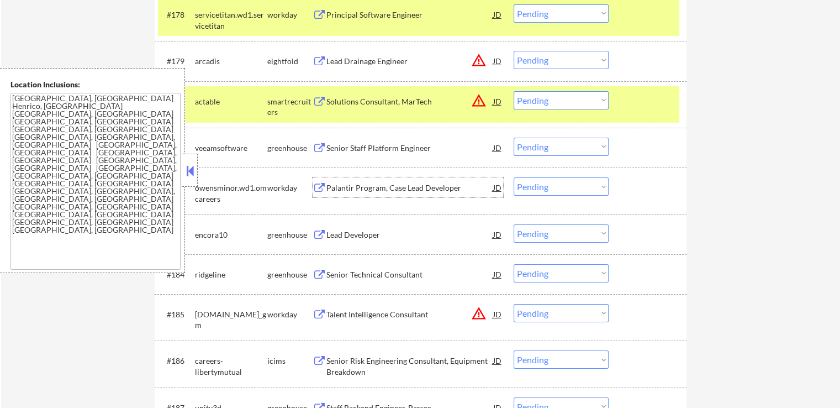
click at [540, 151] on select "Choose an option... Pending Applied Excluded (Questions) Excluded (Expired) Exc…" at bounding box center [561, 147] width 95 height 18
click at [514, 138] on select "Choose an option... Pending Applied Excluded (Questions) Excluded (Expired) Exc…" at bounding box center [561, 147] width 95 height 18
select select ""pending""
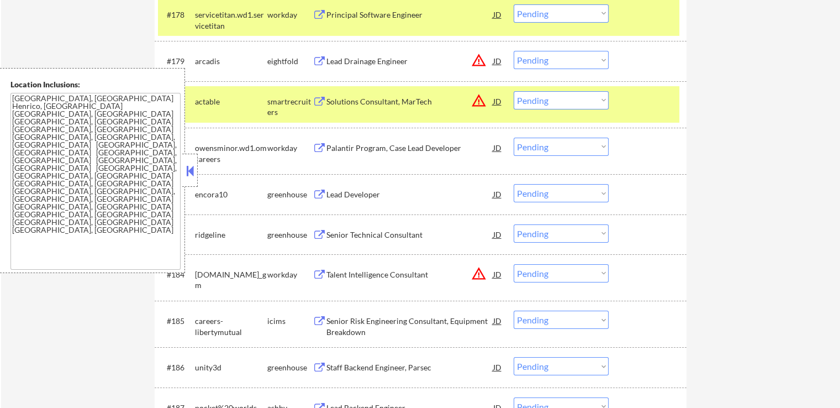
drag, startPoint x: 549, startPoint y: 102, endPoint x: 548, endPoint y: 108, distance: 6.7
click at [549, 102] on select "Choose an option... Pending Applied Excluded (Questions) Excluded (Expired) Exc…" at bounding box center [561, 100] width 95 height 18
click at [514, 91] on select "Choose an option... Pending Applied Excluded (Questions) Excluded (Expired) Exc…" at bounding box center [561, 100] width 95 height 18
click at [344, 197] on div "Lead Developer" at bounding box center [410, 194] width 167 height 11
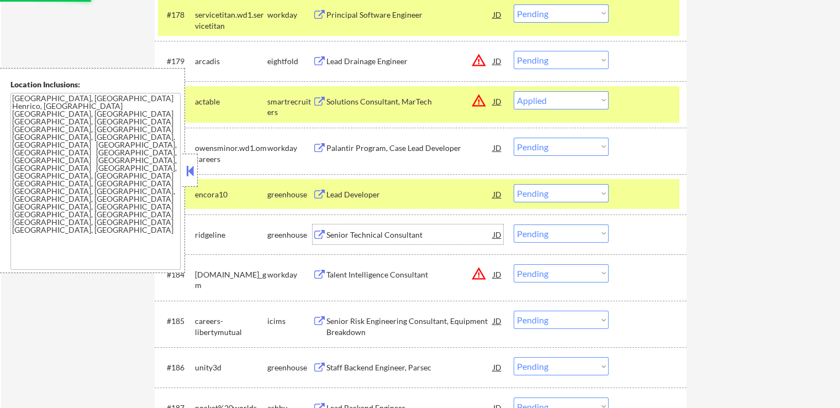
click at [332, 237] on div "Senior Technical Consultant" at bounding box center [410, 234] width 167 height 11
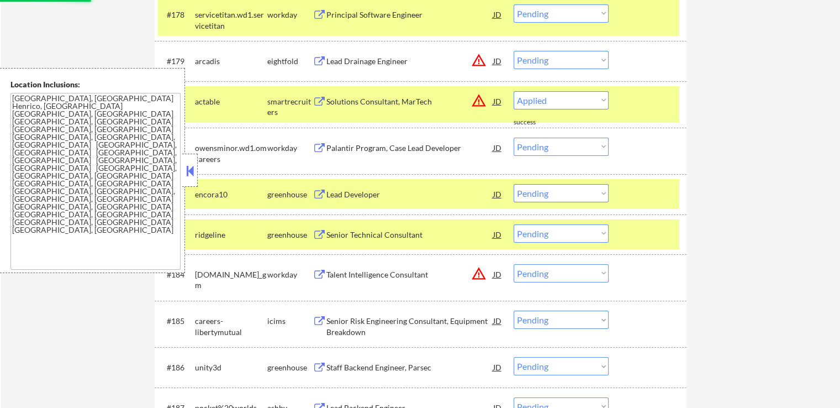
select select ""pending""
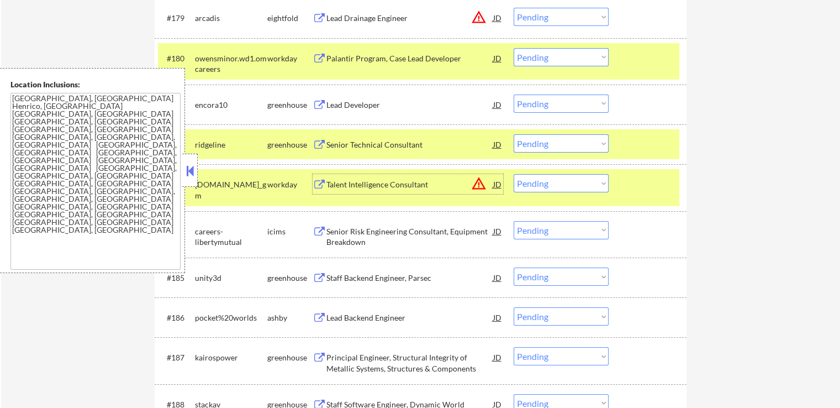
scroll to position [3846, 0]
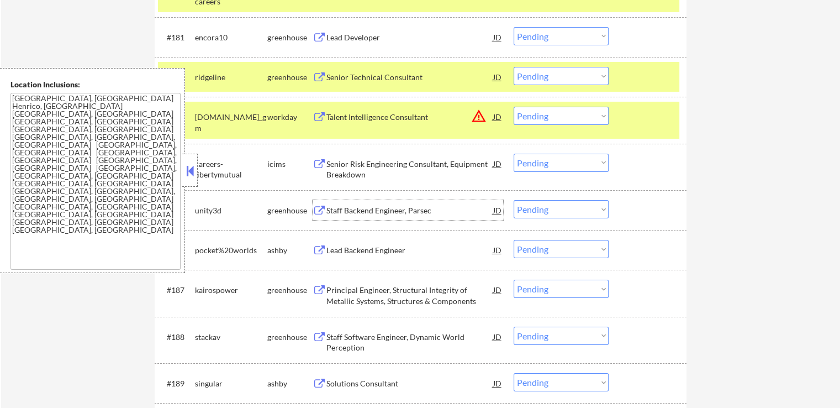
click at [368, 213] on div "Staff Backend Engineer, Parsec" at bounding box center [410, 210] width 167 height 11
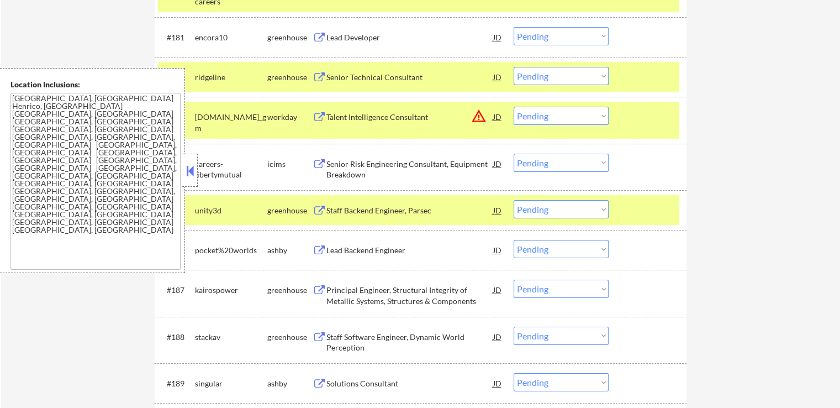
click at [343, 253] on div "Lead Backend Engineer" at bounding box center [410, 250] width 167 height 11
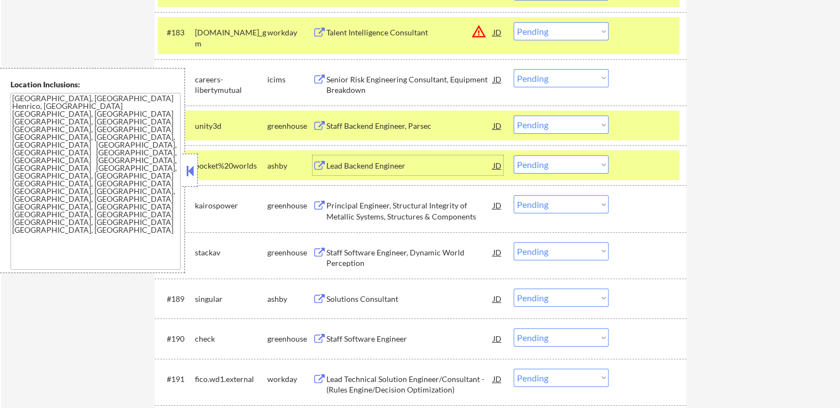
scroll to position [3956, 0]
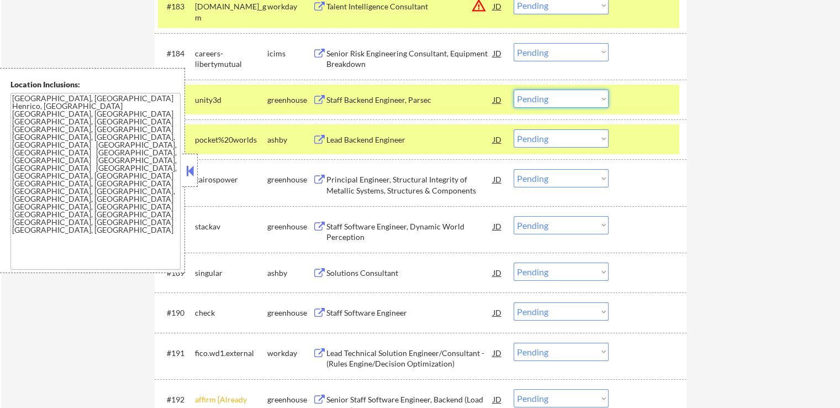
click at [553, 102] on select "Choose an option... Pending Applied Excluded (Questions) Excluded (Expired) Exc…" at bounding box center [561, 99] width 95 height 18
click at [514, 90] on select "Choose an option... Pending Applied Excluded (Questions) Excluded (Expired) Exc…" at bounding box center [561, 99] width 95 height 18
select select ""pending""
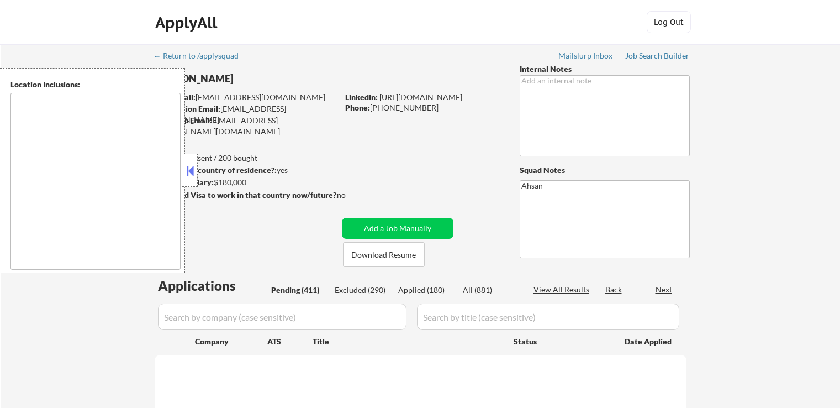
type textarea "[GEOGRAPHIC_DATA], [GEOGRAPHIC_DATA] Henrico, [GEOGRAPHIC_DATA] [GEOGRAPHIC_DAT…"
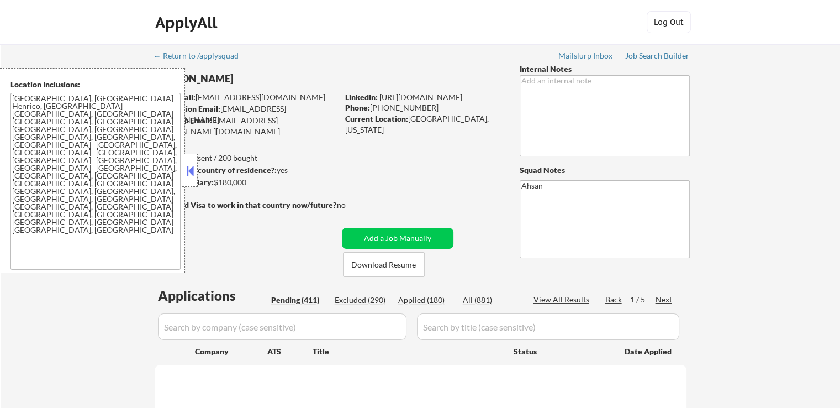
select select ""pending""
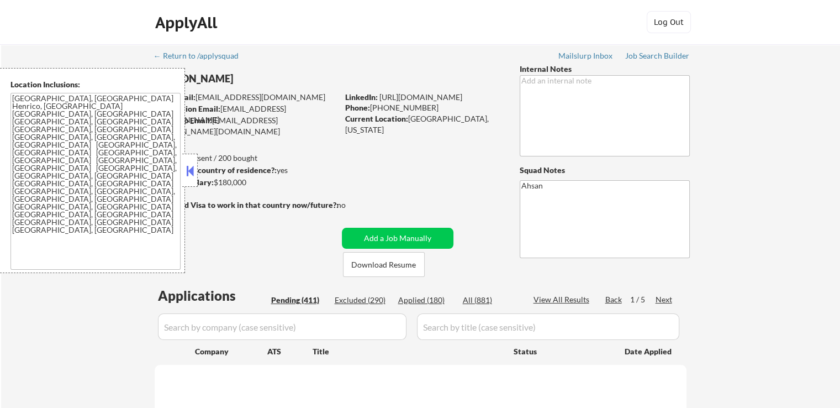
select select ""pending""
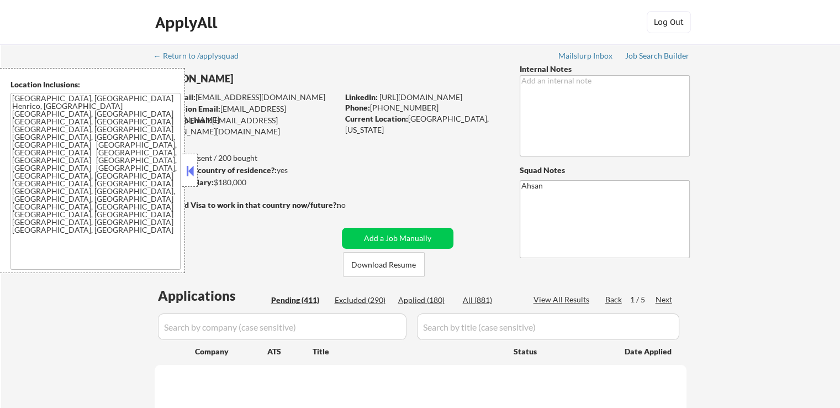
select select ""pending""
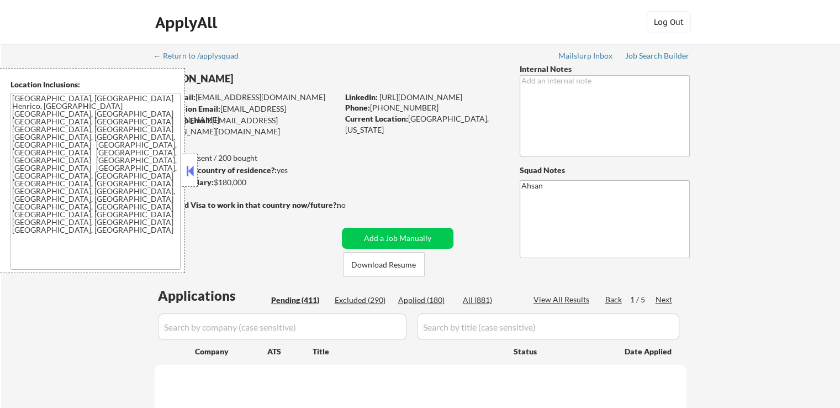
select select ""pending""
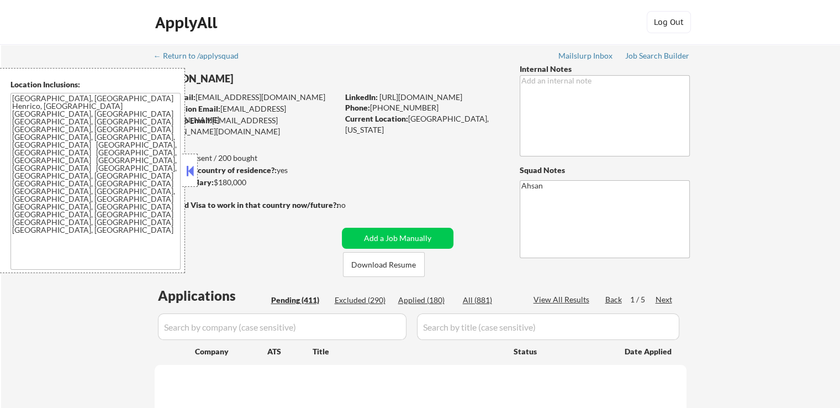
select select ""pending""
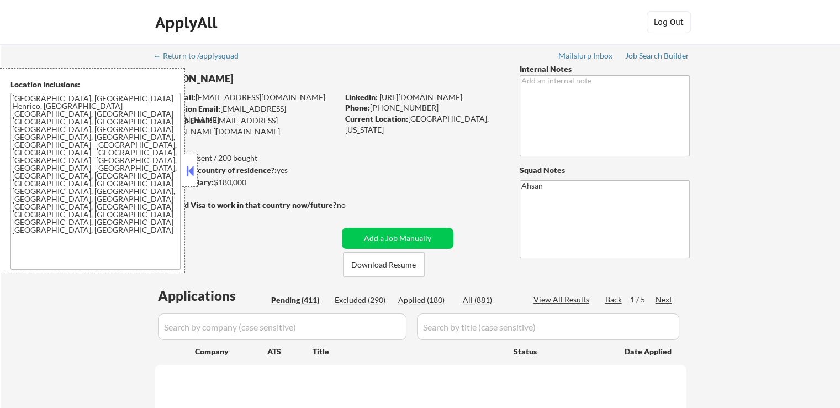
select select ""pending""
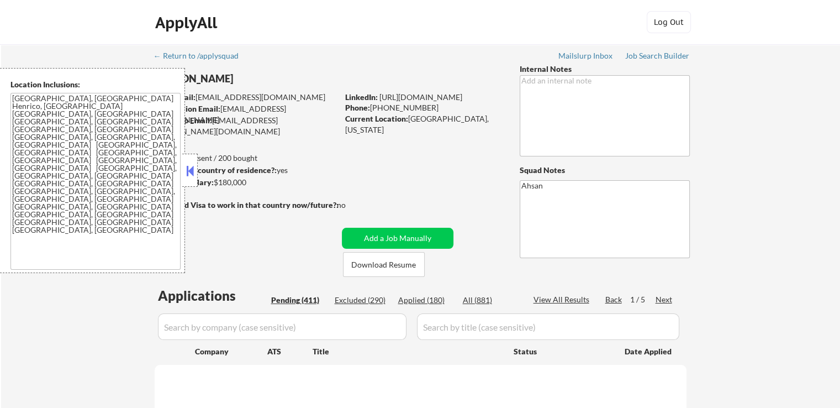
select select ""pending""
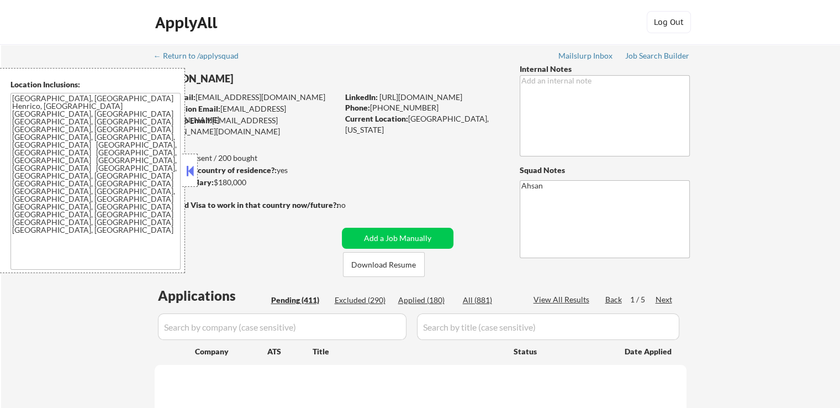
select select ""pending""
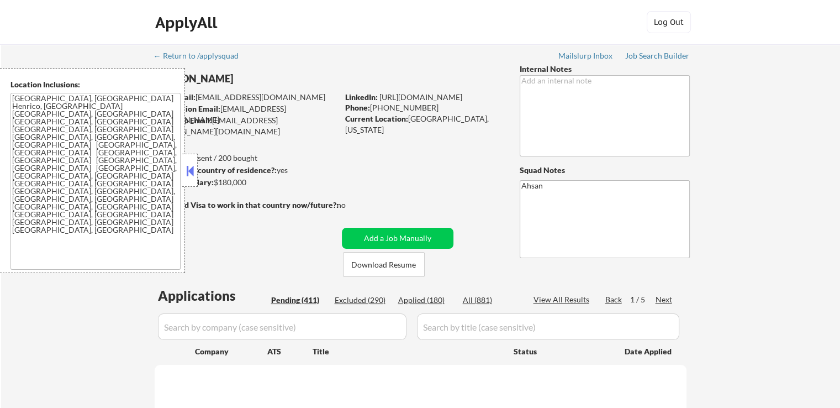
select select ""pending""
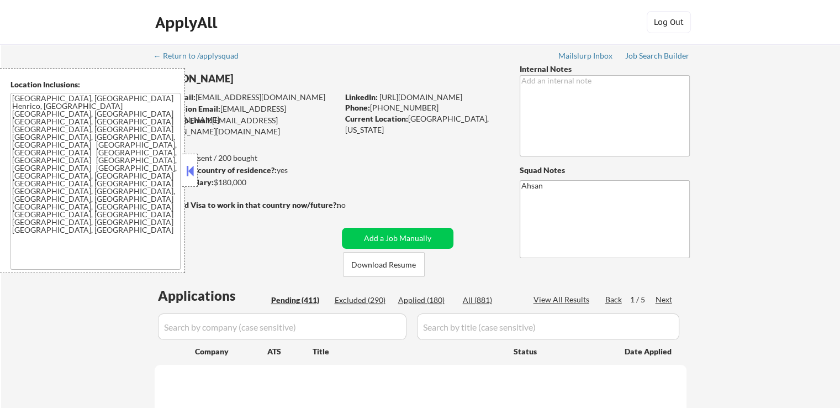
select select ""pending""
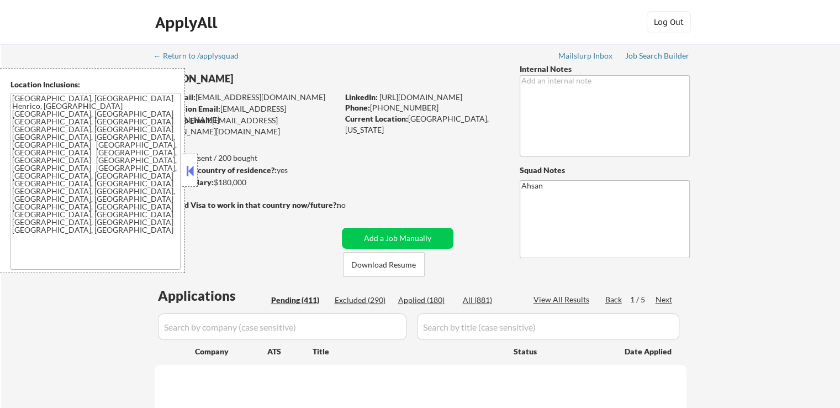
select select ""pending""
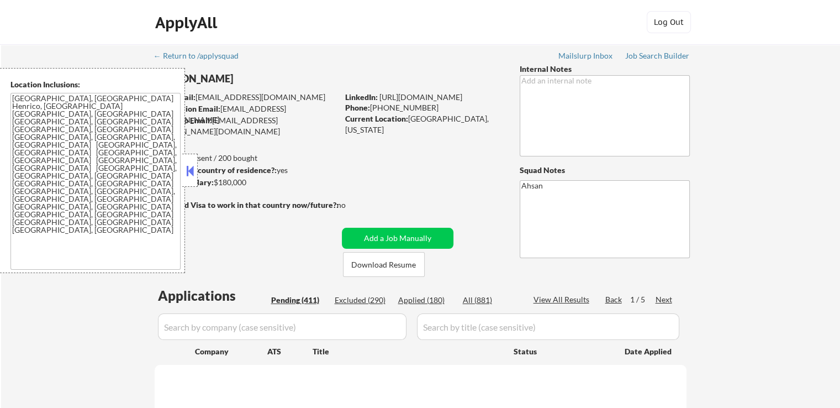
select select ""pending""
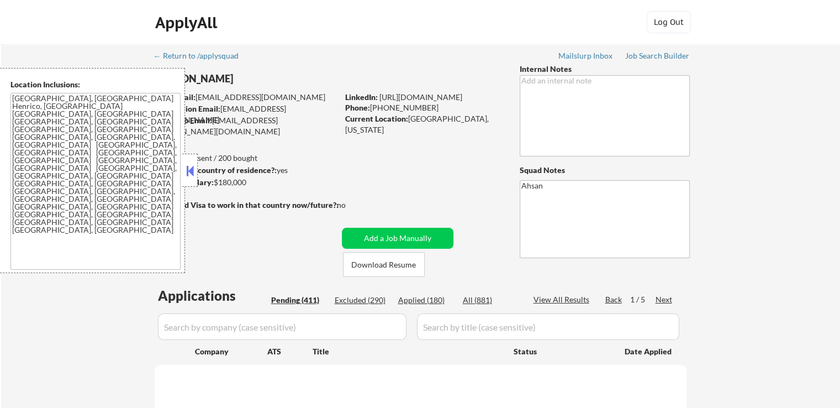
select select ""pending""
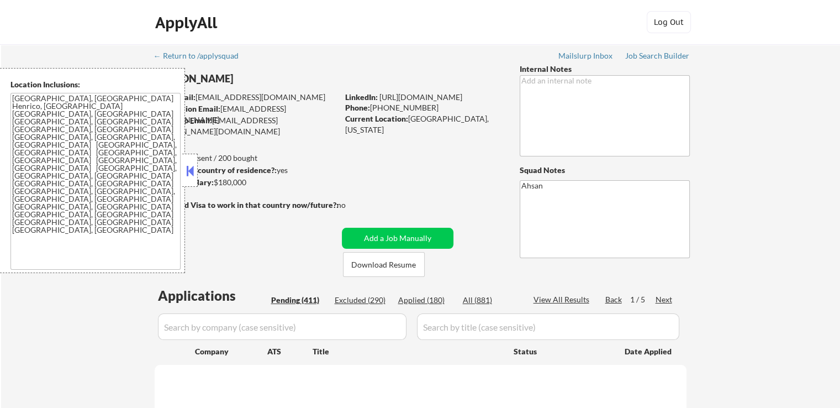
select select ""pending""
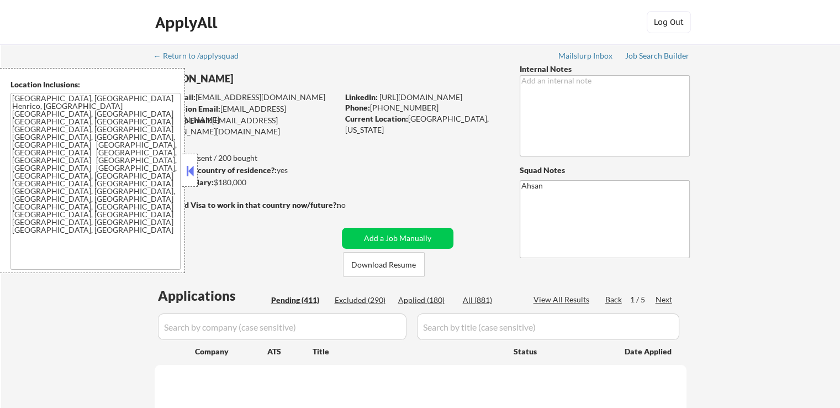
select select ""pending""
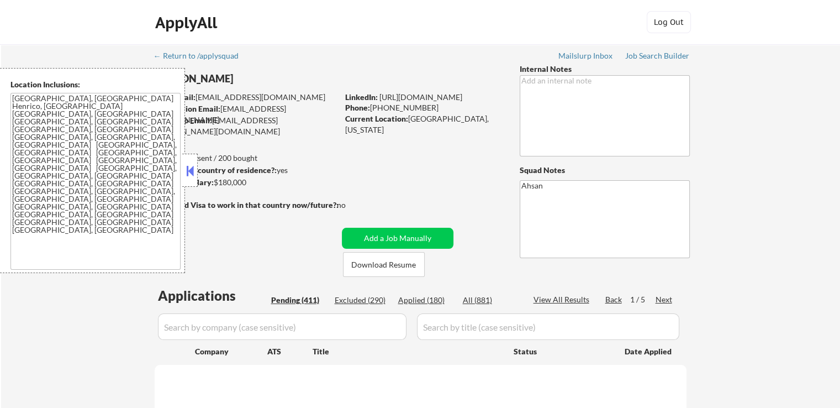
select select ""pending""
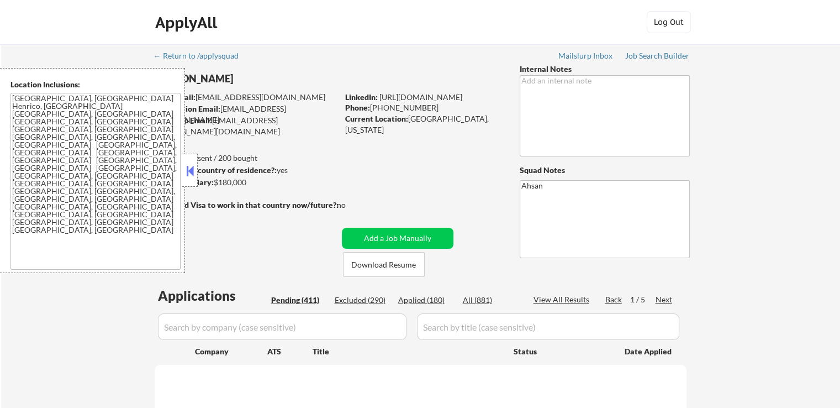
select select ""pending""
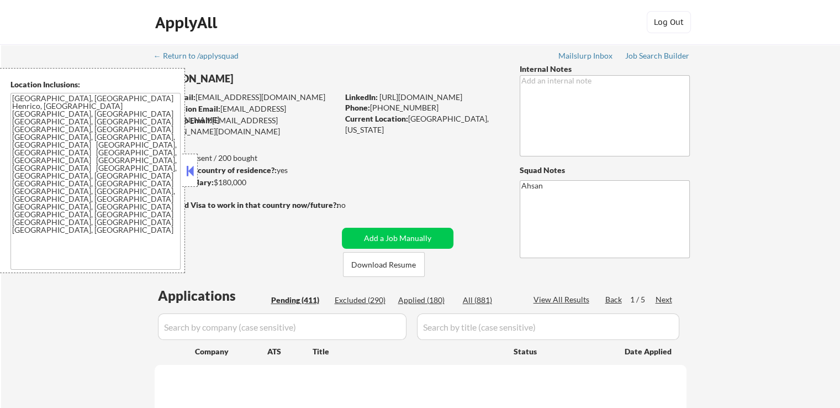
select select ""pending""
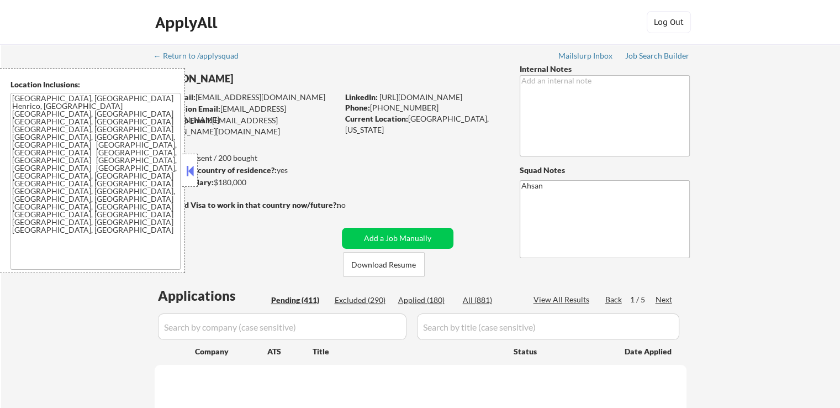
select select ""pending""
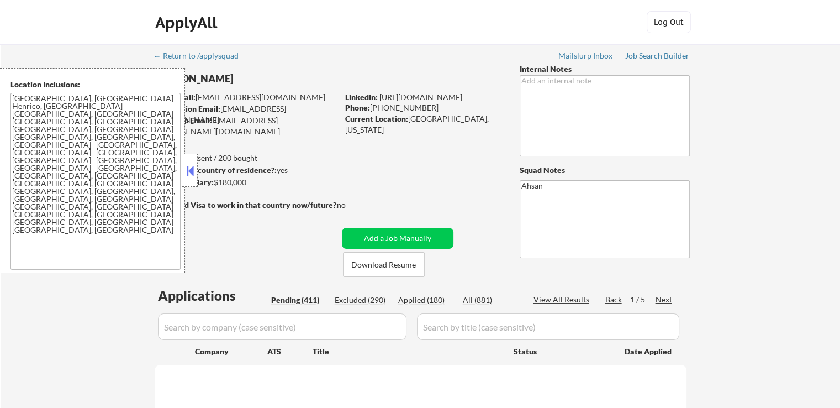
select select ""pending""
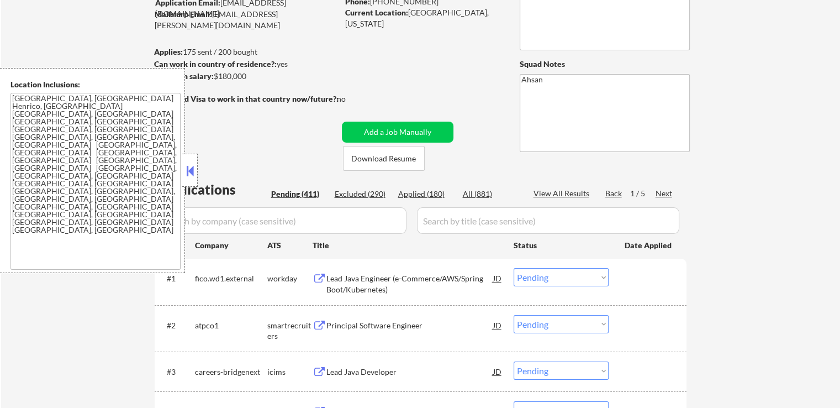
scroll to position [166, 0]
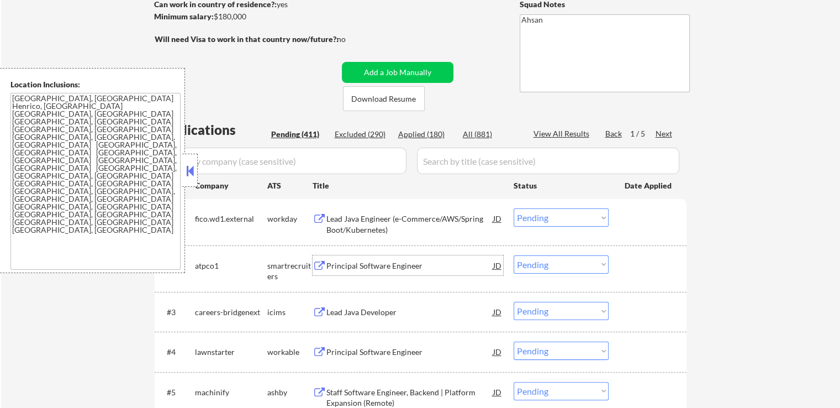
click at [338, 266] on div "Principal Software Engineer" at bounding box center [410, 265] width 167 height 11
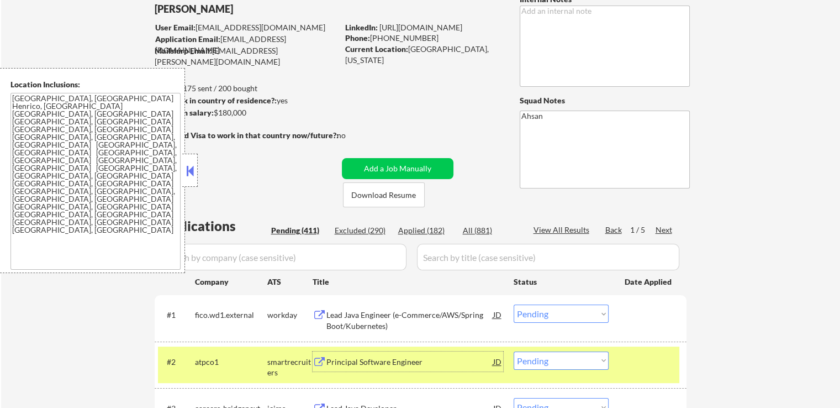
scroll to position [55, 0]
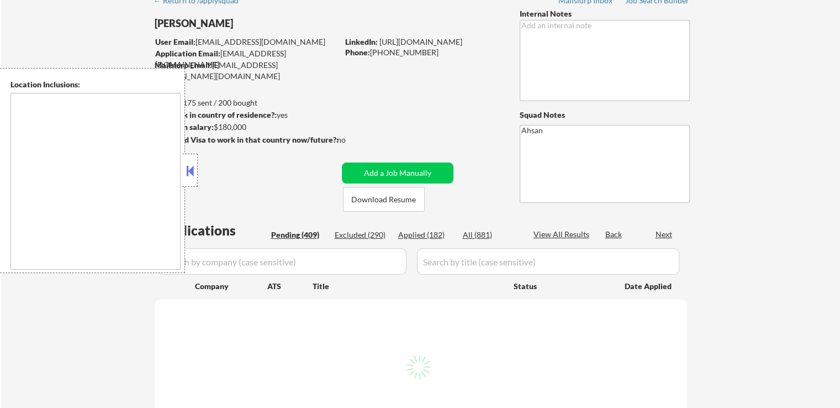
scroll to position [55, 0]
type textarea "[GEOGRAPHIC_DATA], [GEOGRAPHIC_DATA] Henrico, [GEOGRAPHIC_DATA] [GEOGRAPHIC_DAT…"
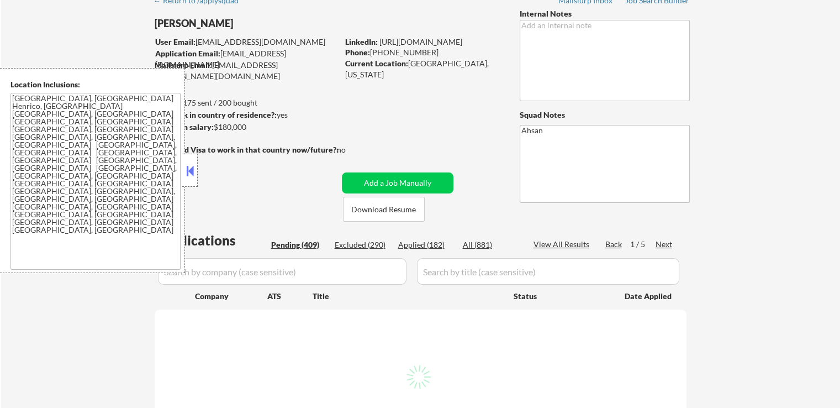
select select ""pending""
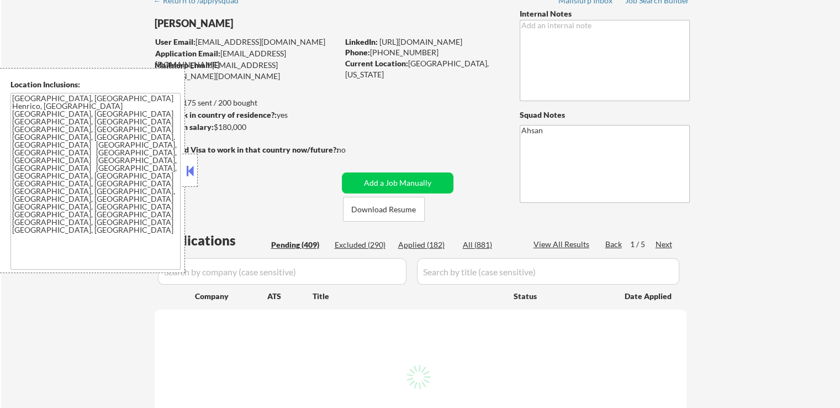
select select ""pending""
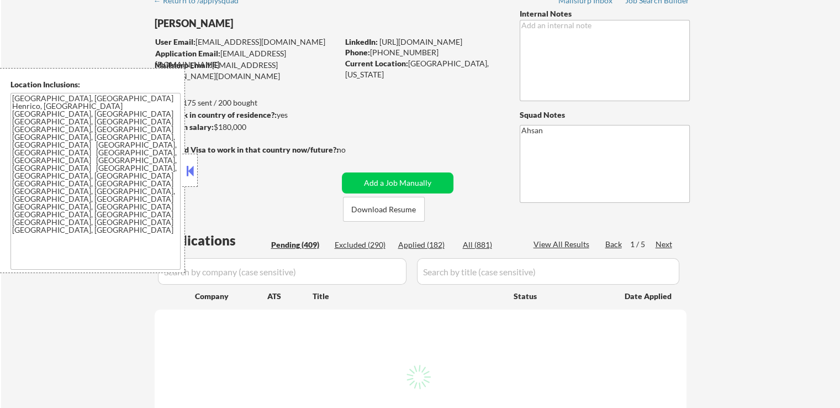
select select ""pending""
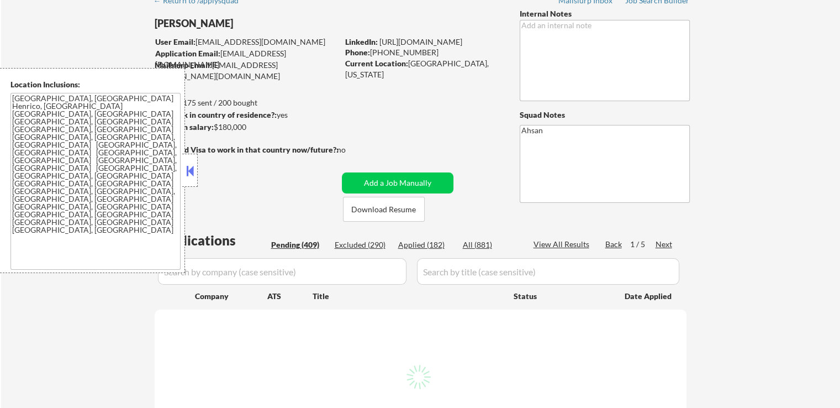
select select ""pending""
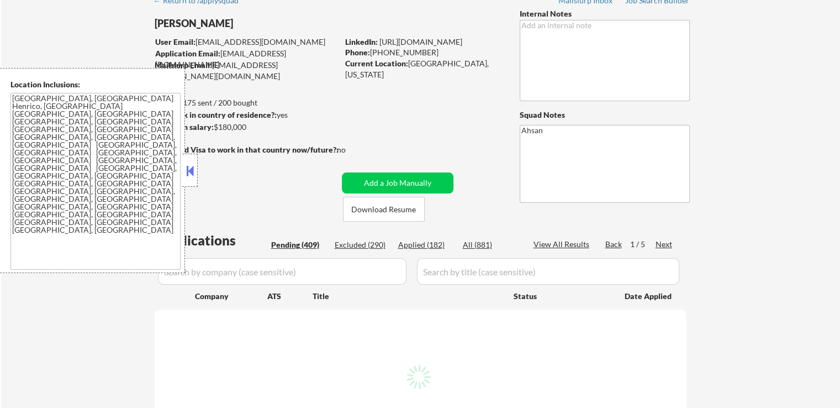
select select ""pending""
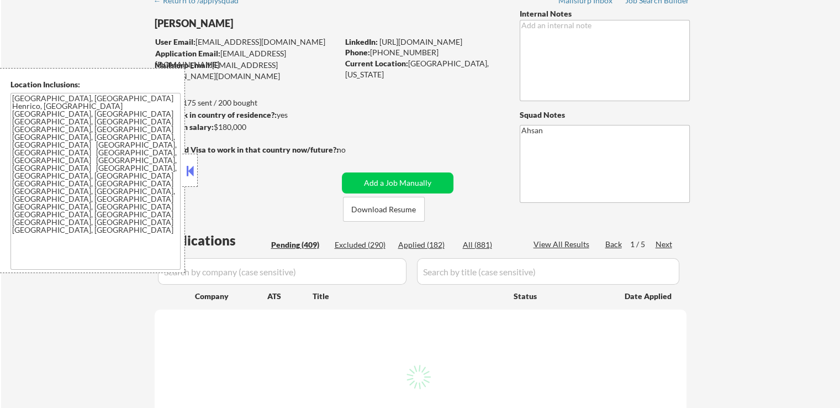
select select ""pending""
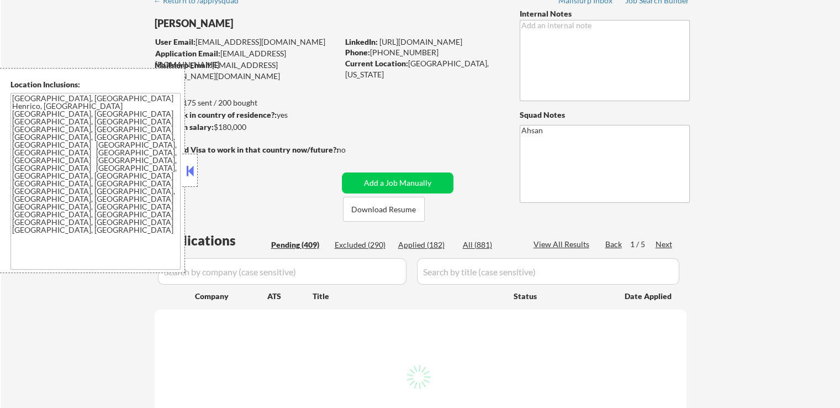
select select ""pending""
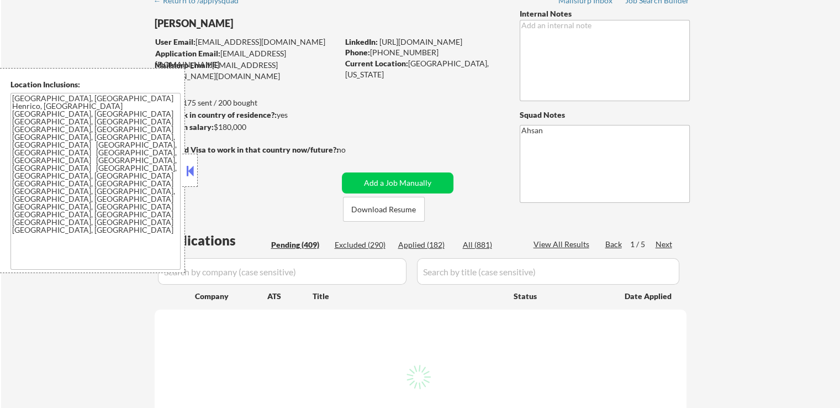
select select ""pending""
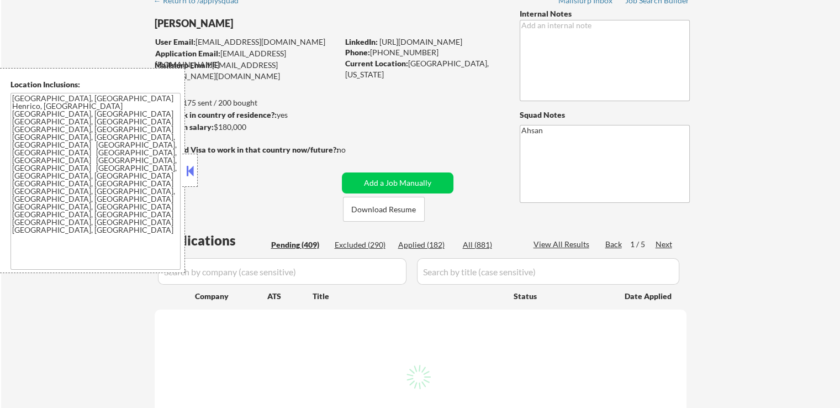
select select ""pending""
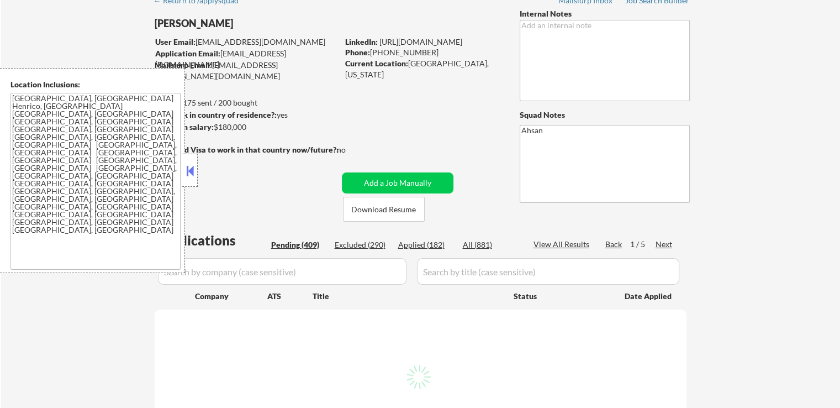
select select ""pending""
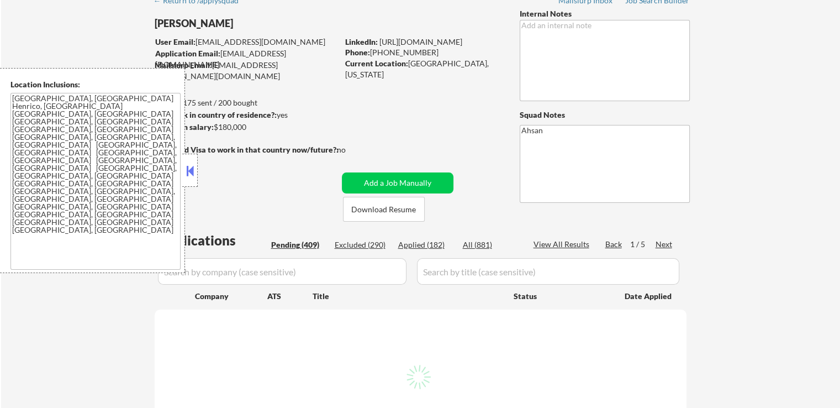
select select ""pending""
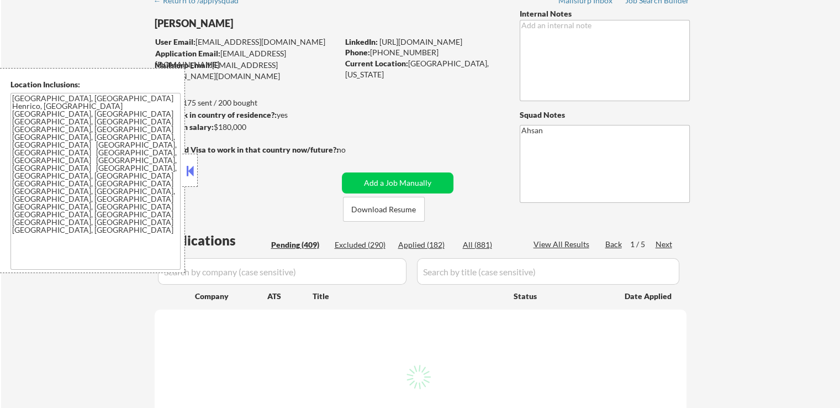
select select ""pending""
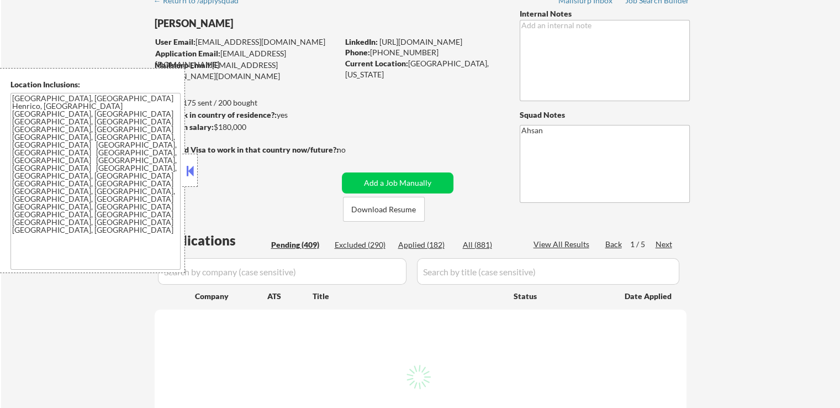
select select ""pending""
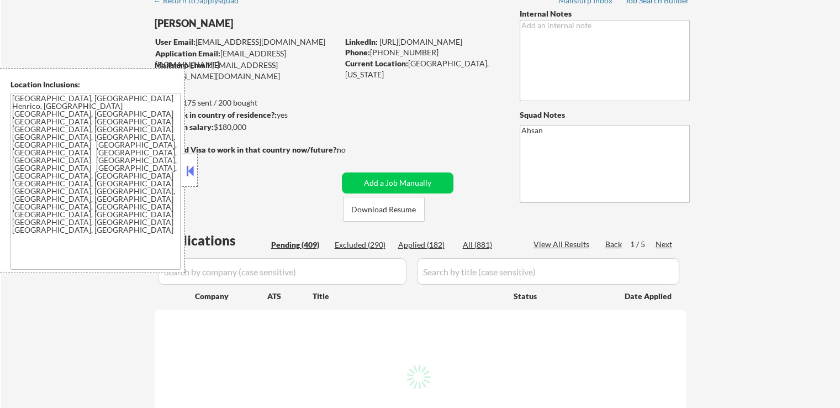
select select ""pending""
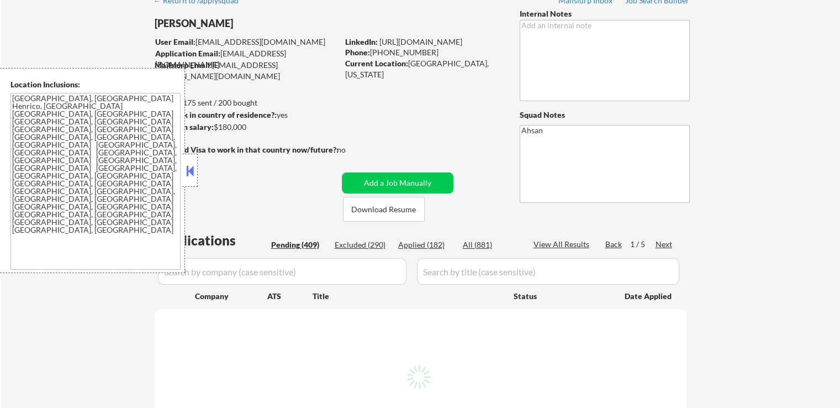
select select ""pending""
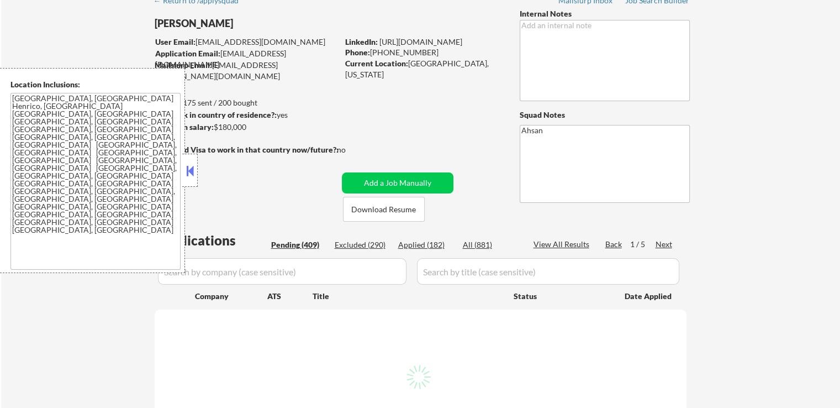
select select ""pending""
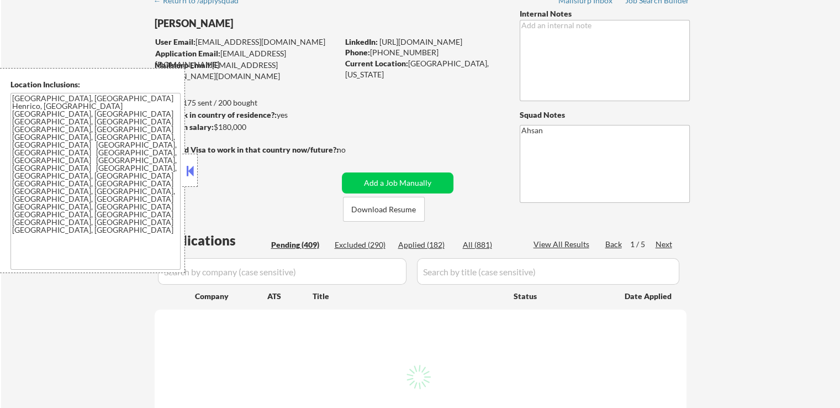
select select ""pending""
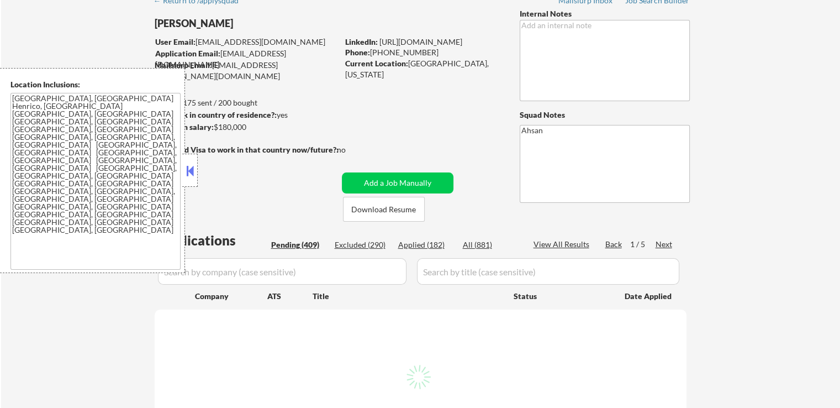
select select ""pending""
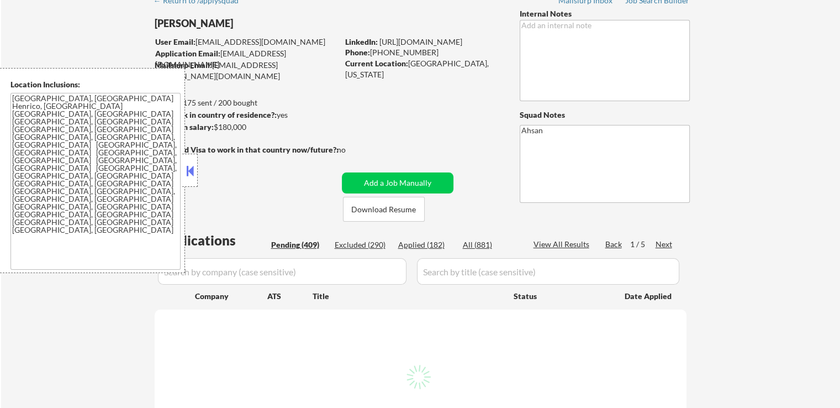
select select ""pending""
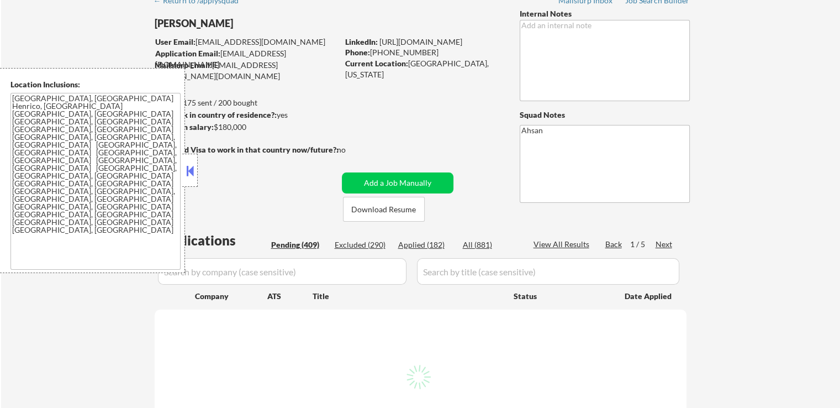
select select ""pending""
